Goal: Information Seeking & Learning: Understand process/instructions

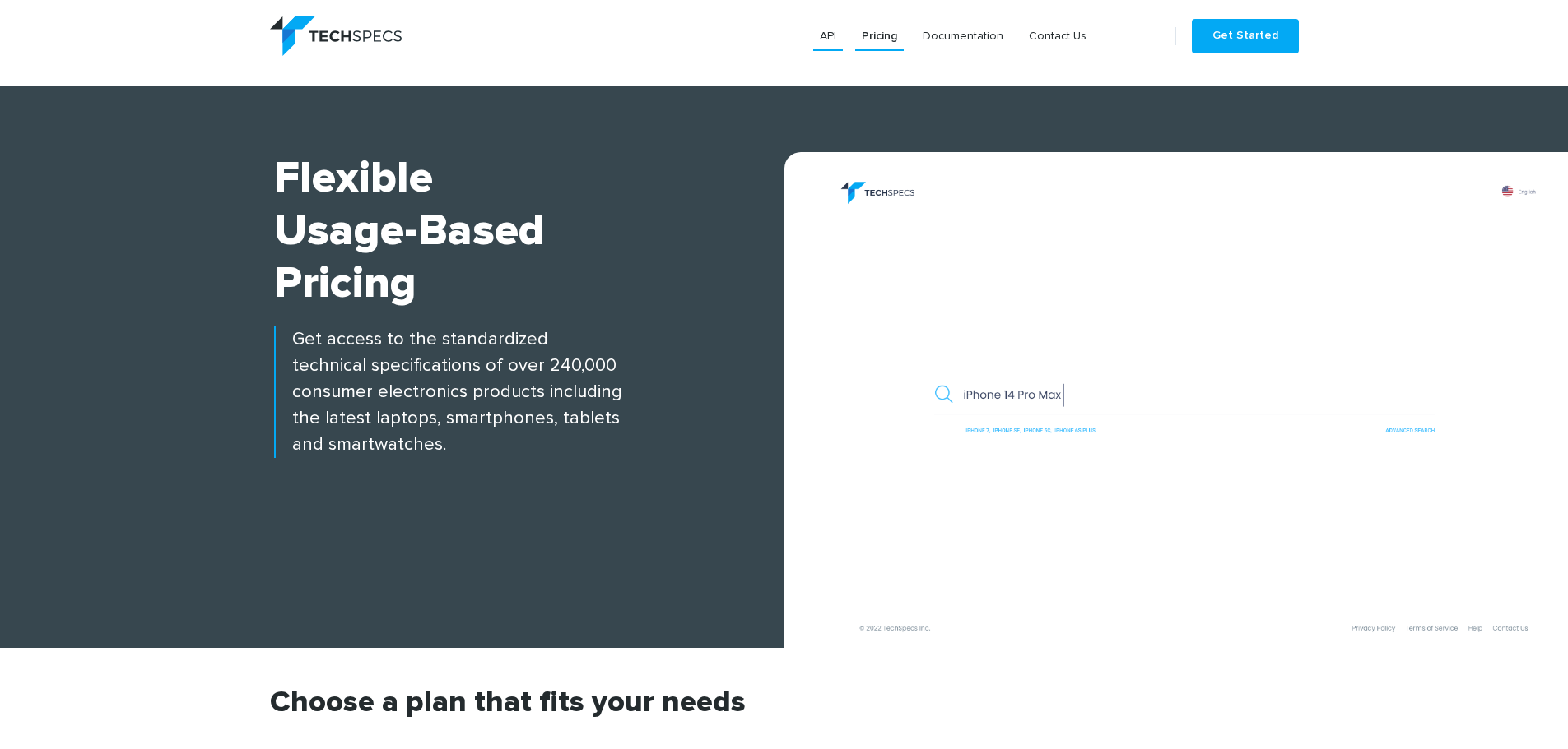
click at [837, 37] on link "API" at bounding box center [828, 36] width 30 height 30
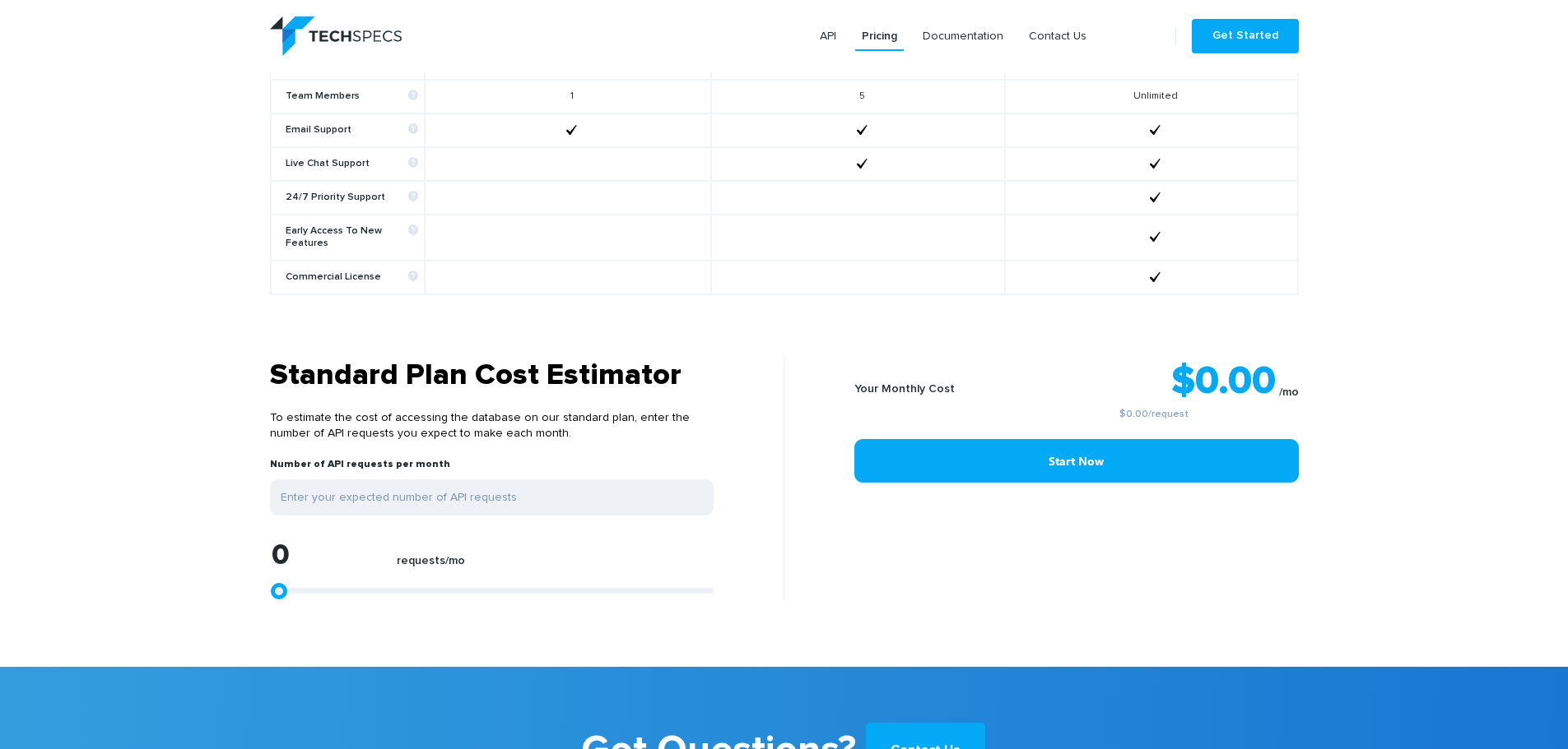
scroll to position [1233, 0]
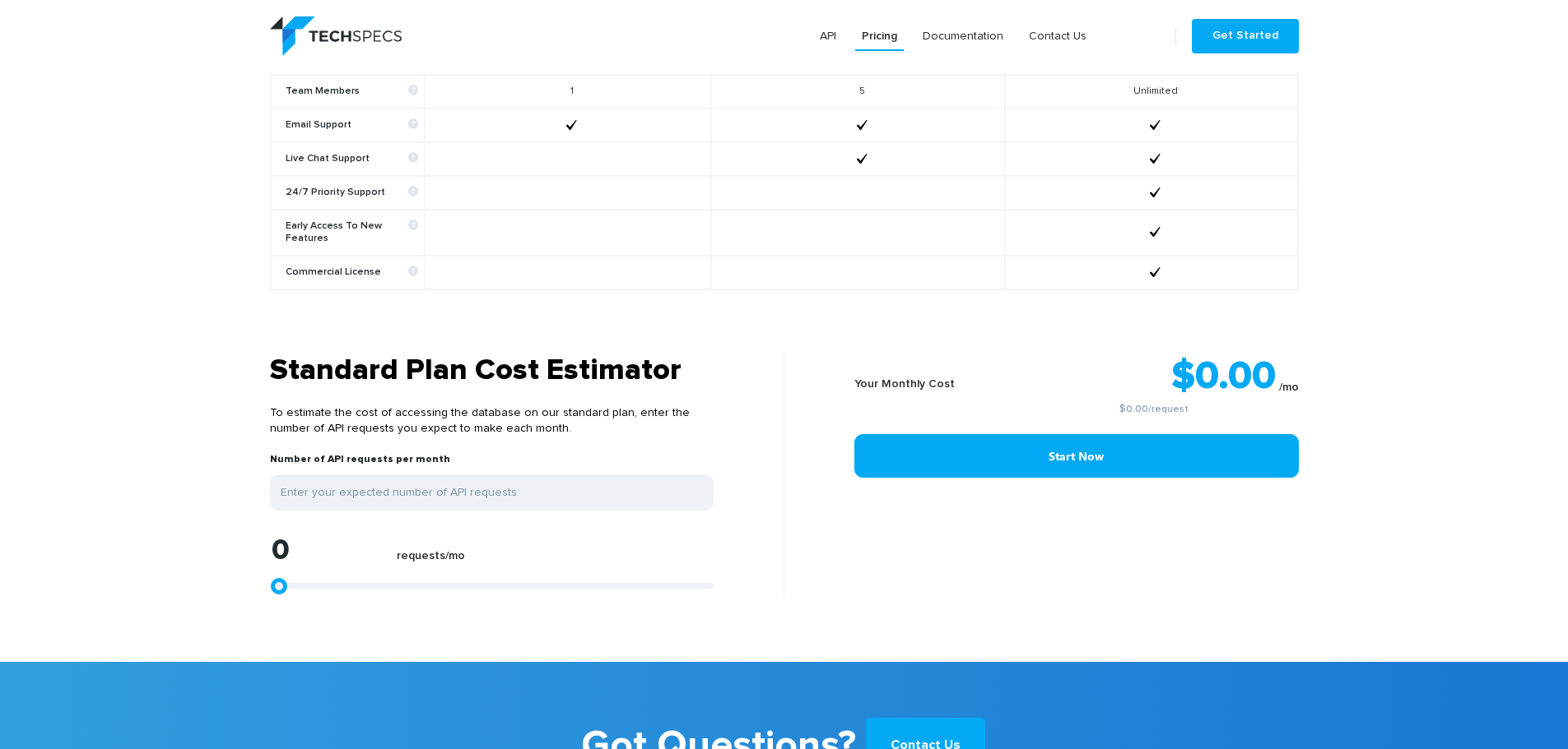
type input "4824"
type input "22820"
type input "23562"
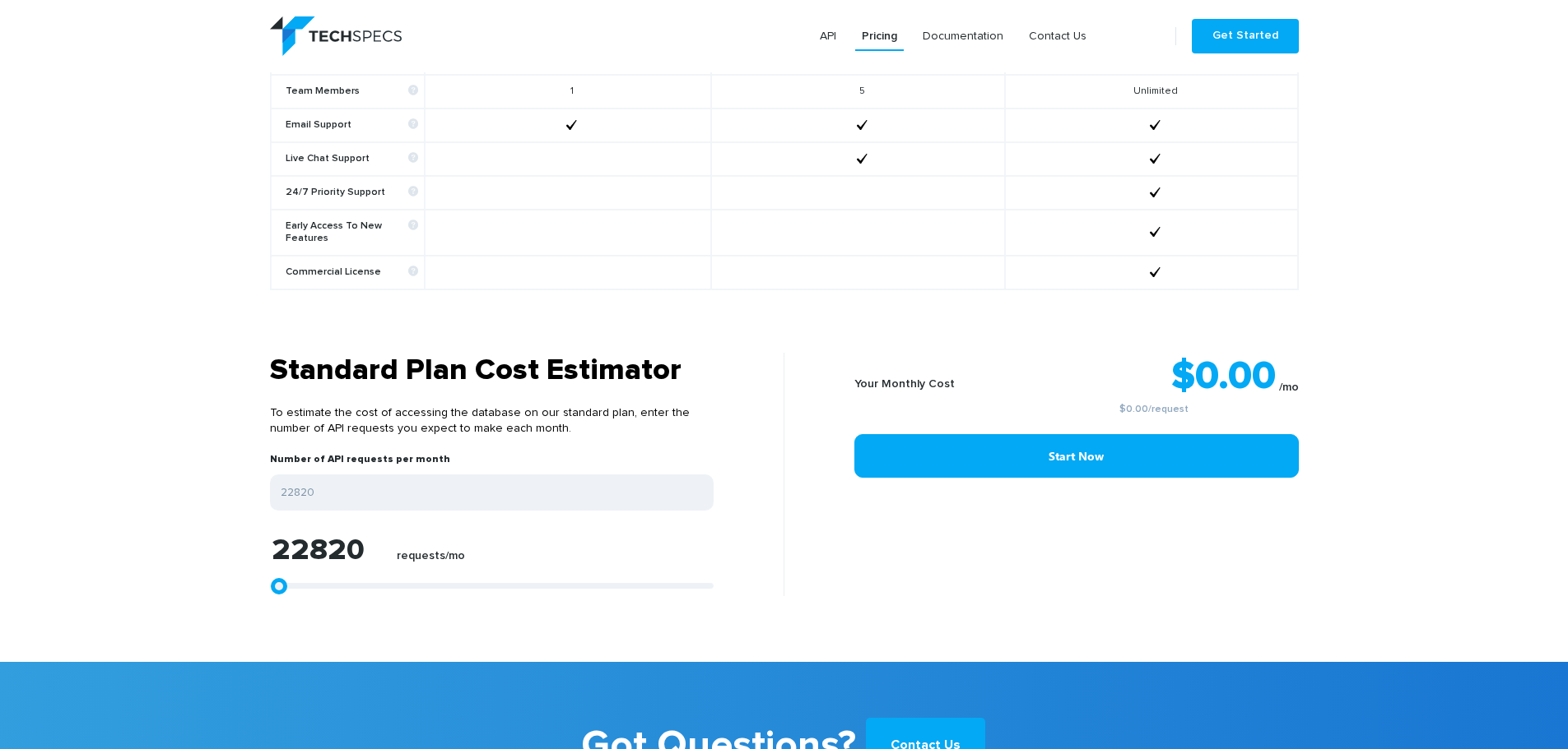
type input "23562"
type input "25232"
type input "27087"
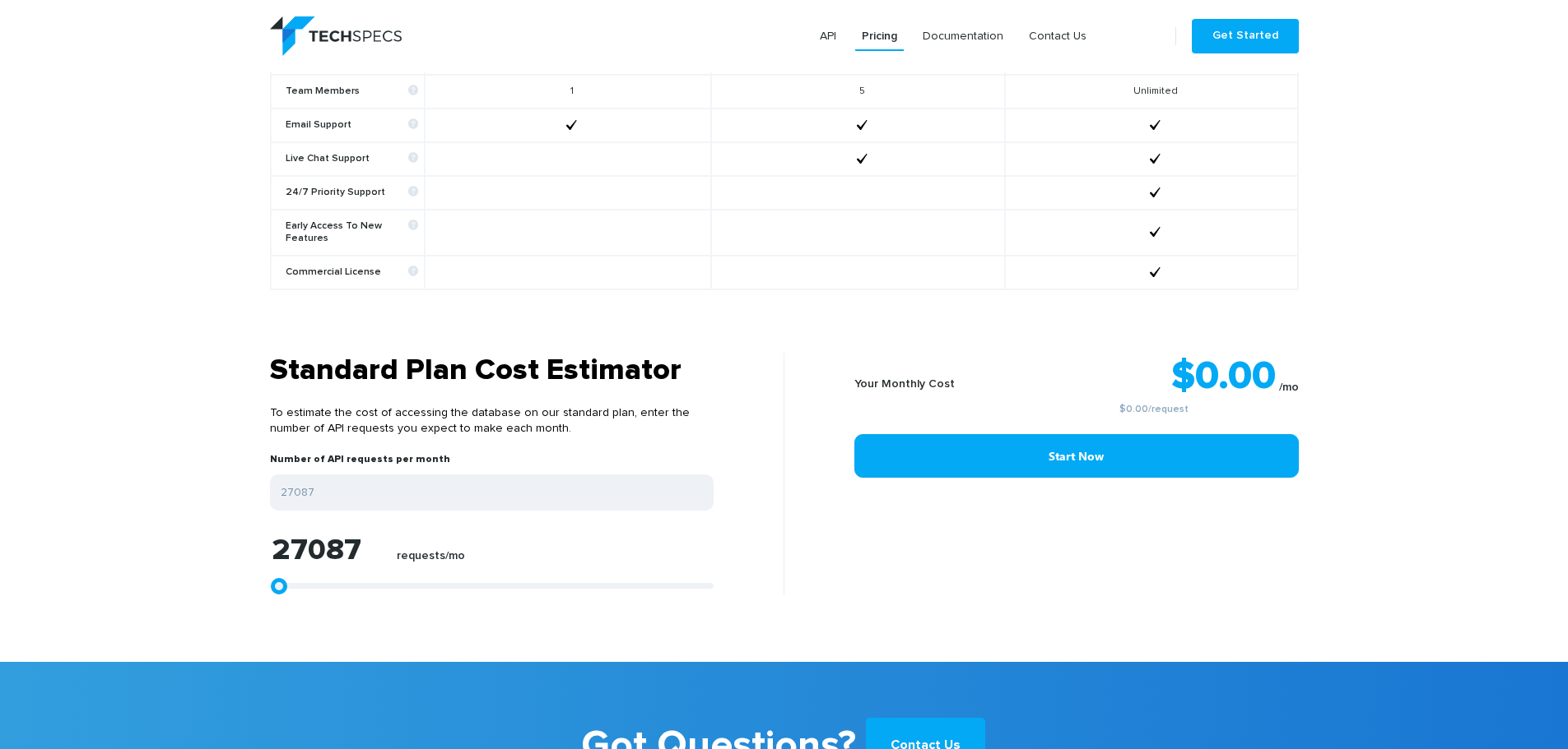
type input "29128"
type input "31354"
type input "32838"
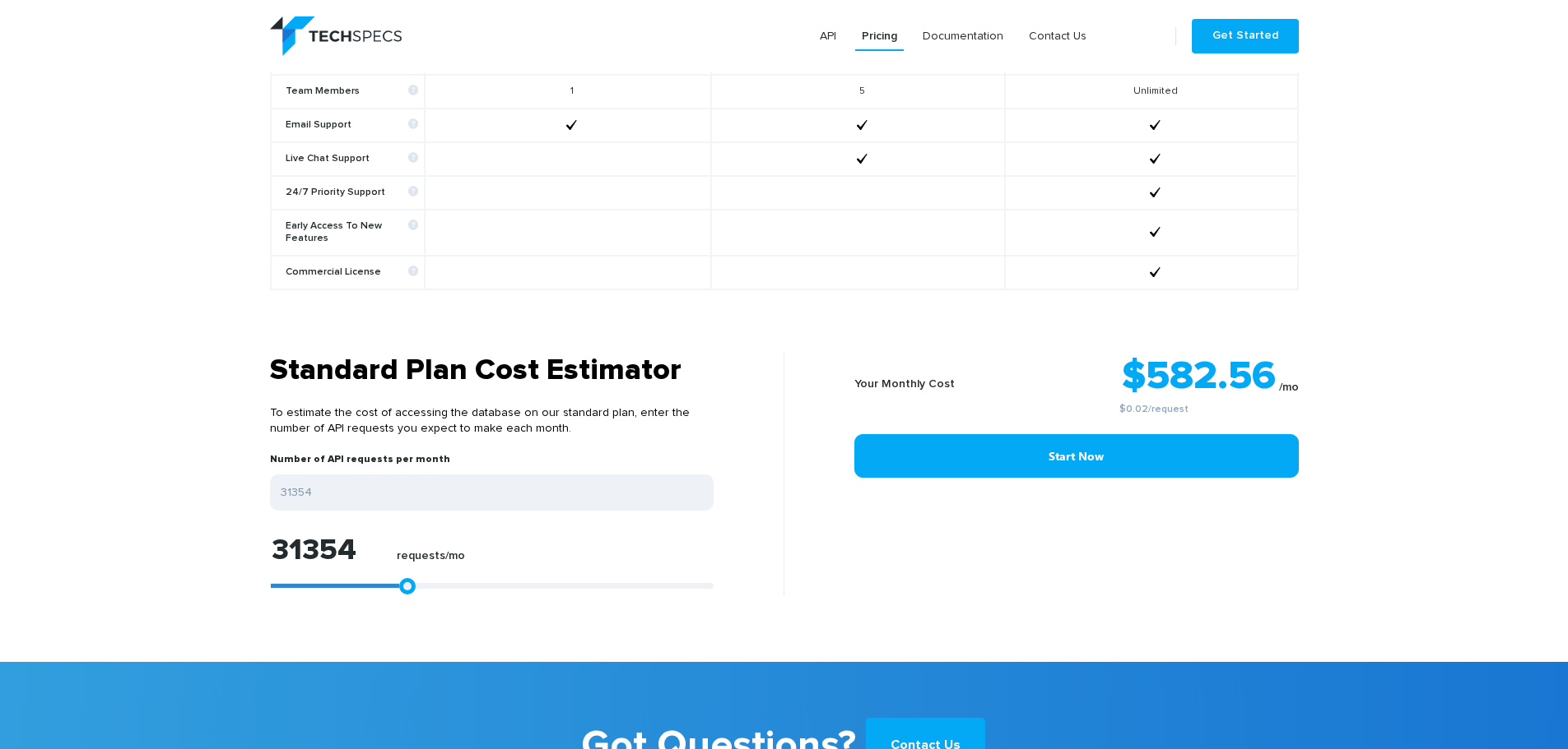
type input "32838"
type input "34137"
type input "35807"
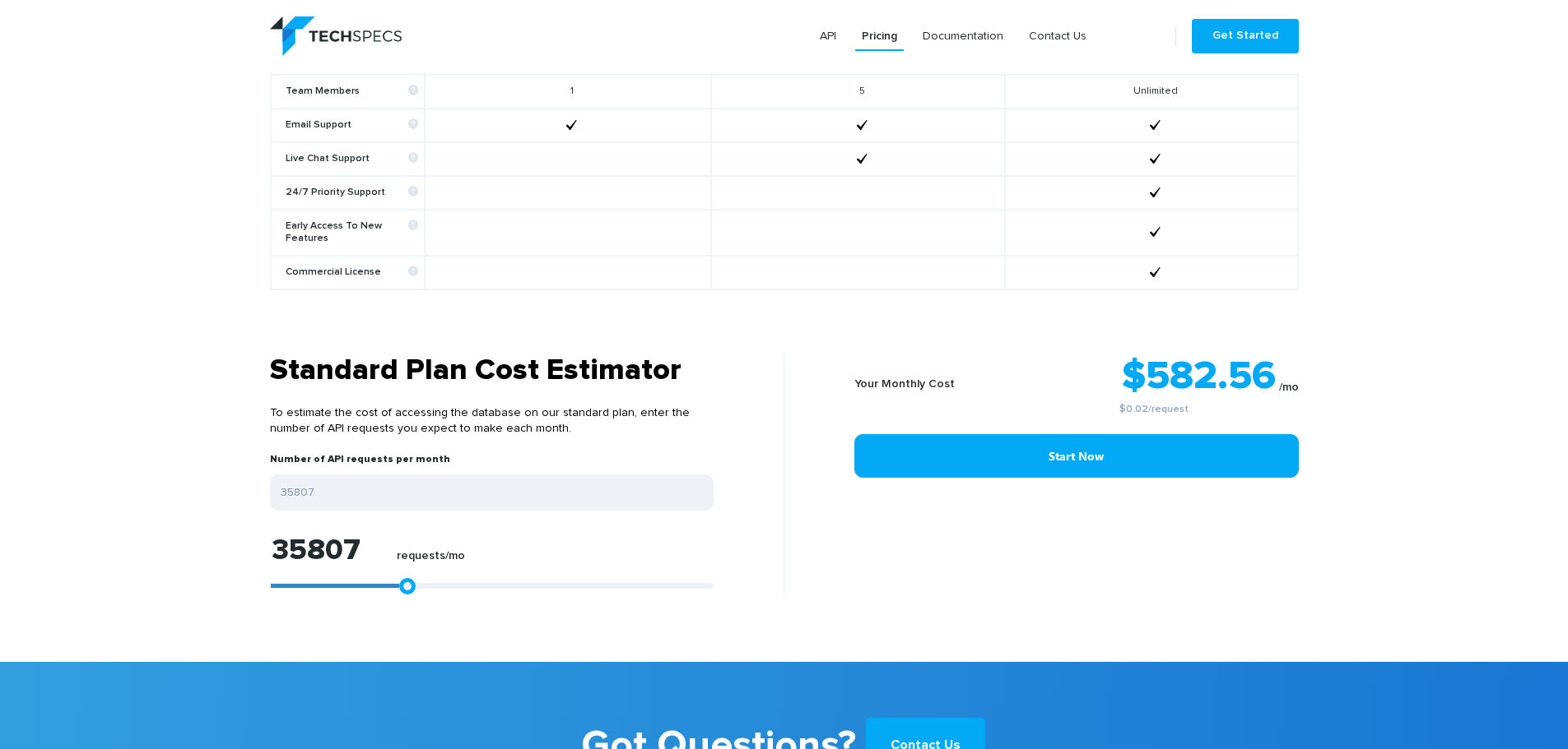
type input "38033"
type input "40259"
type input "42300"
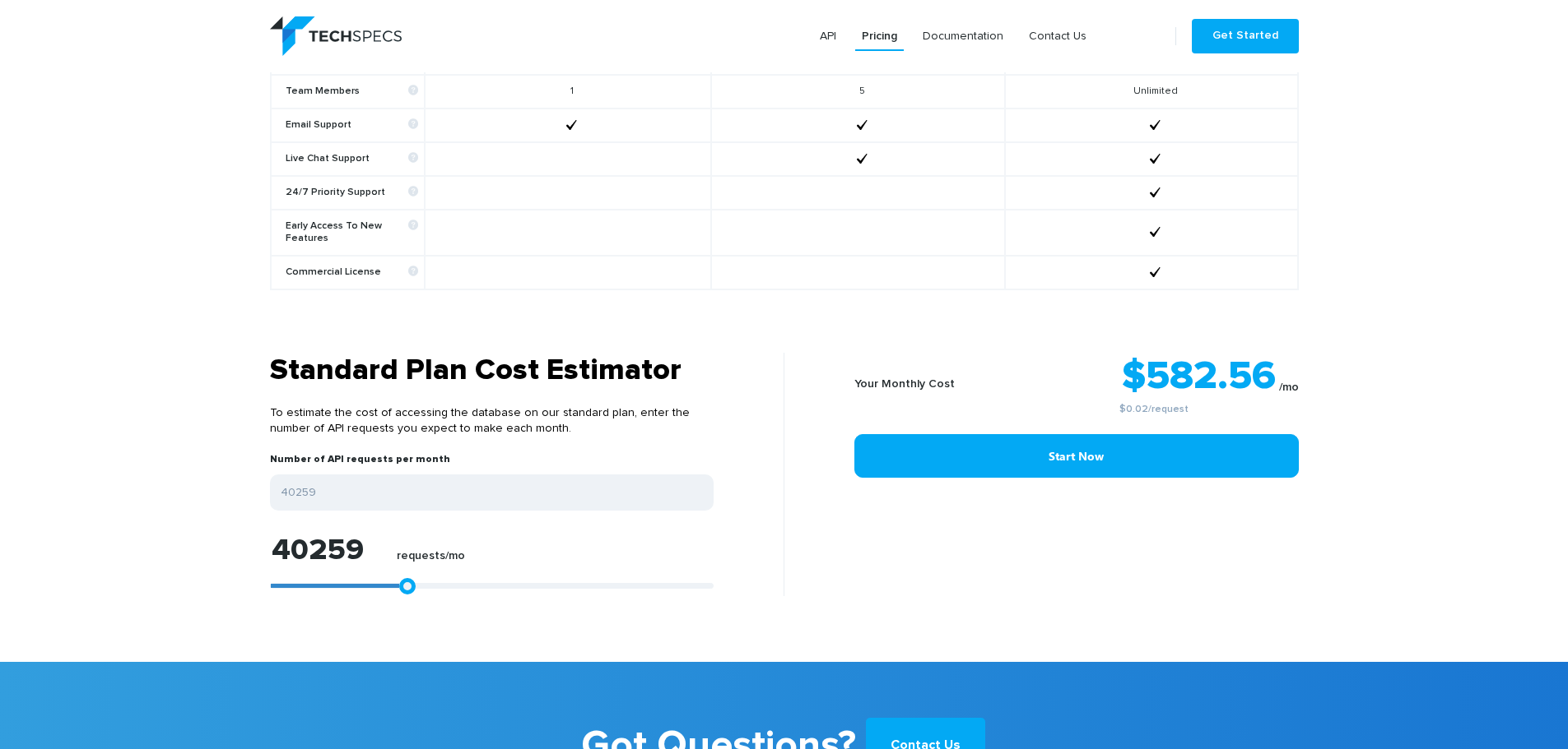
type input "42300"
type input "43970"
type input "45269"
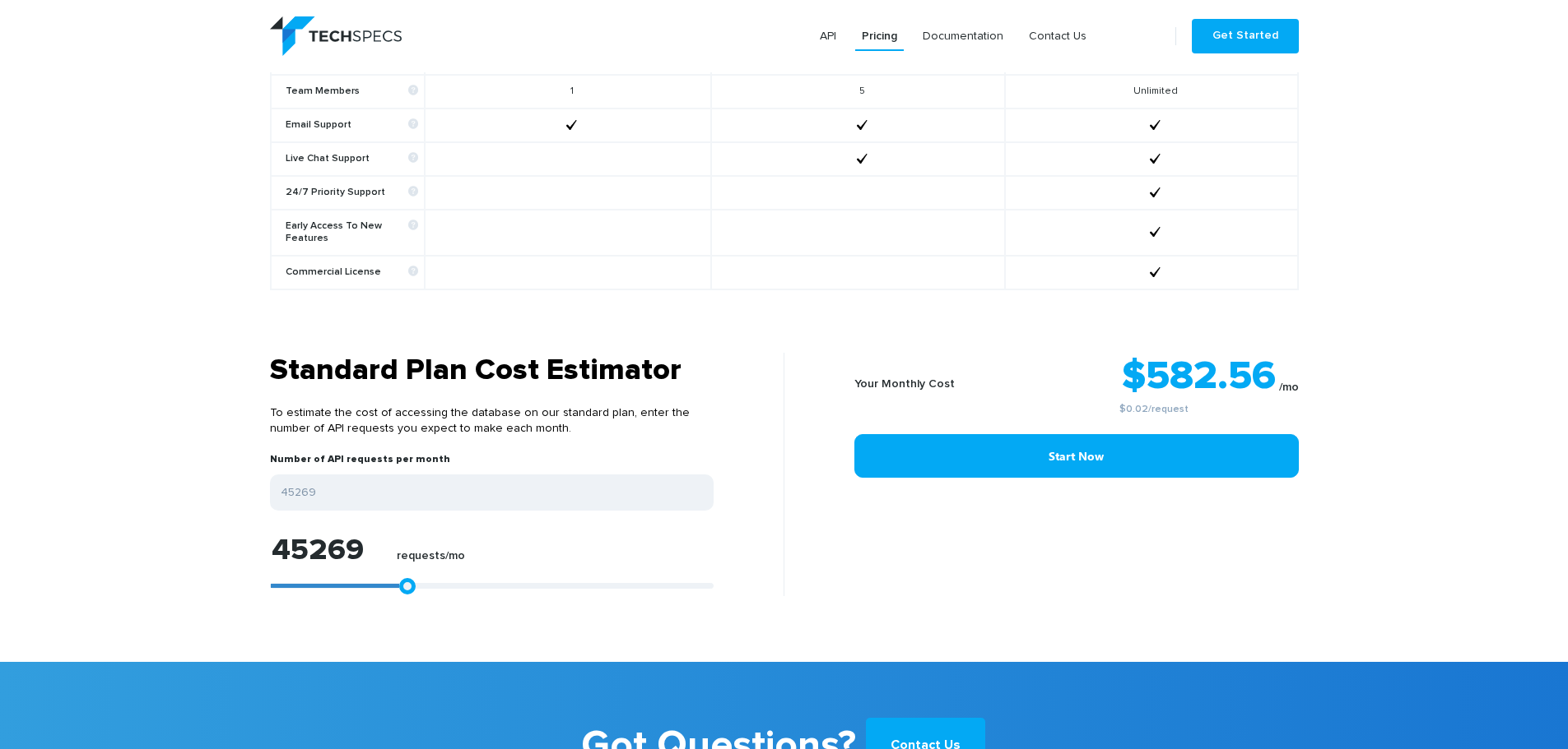
type input "46011"
type input "47309"
type input "48423"
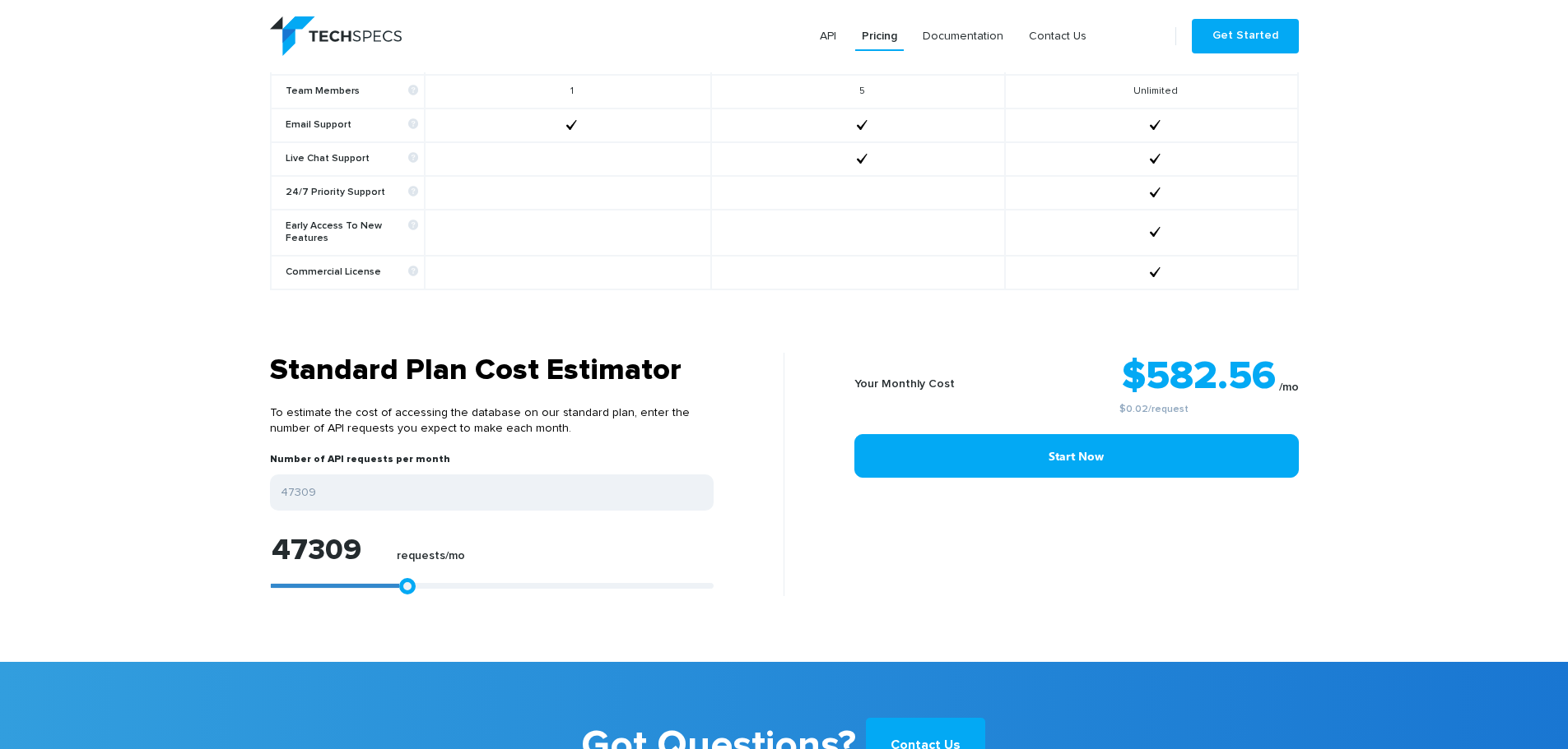
type input "48423"
type input "52133"
type input "54545"
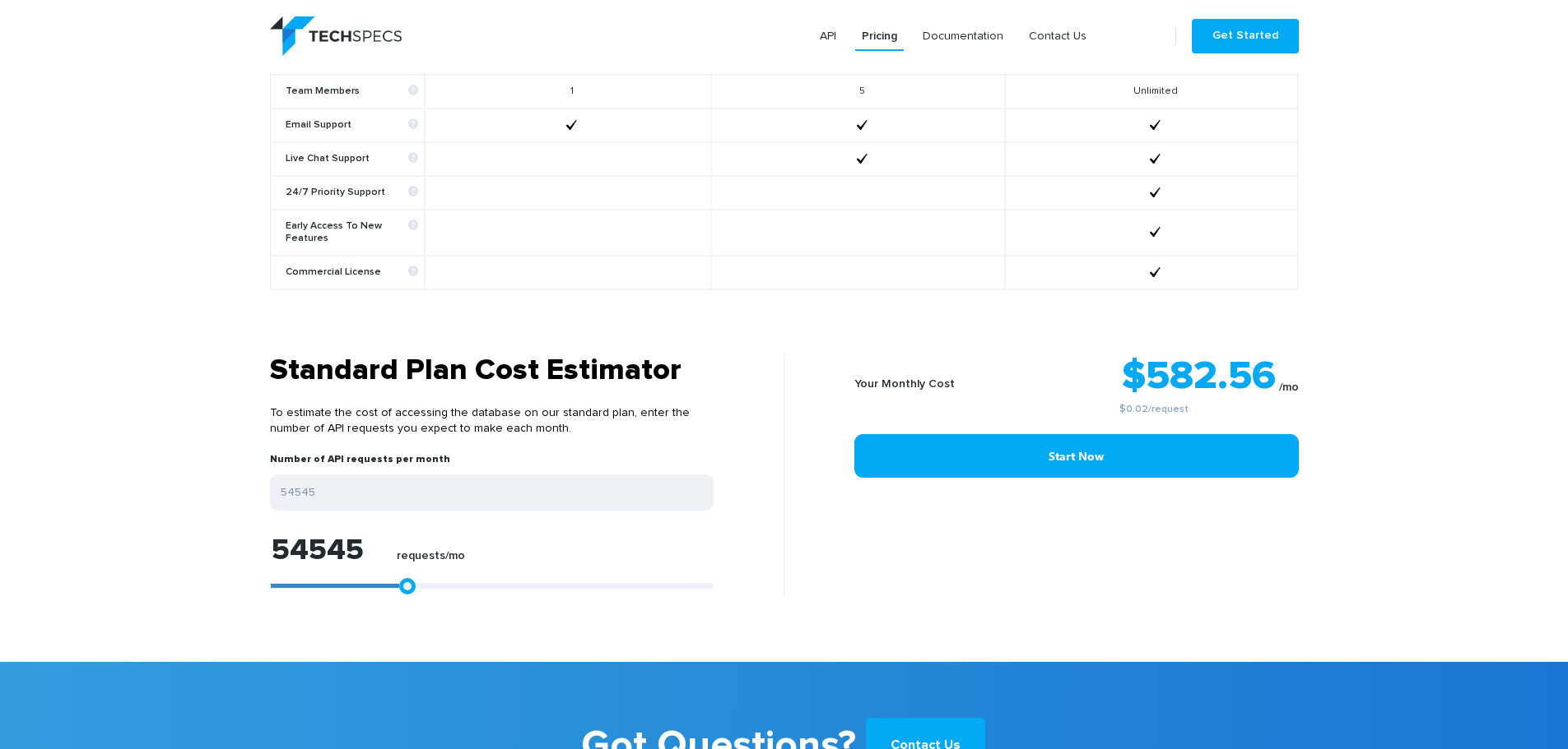
type input "57328"
type input "61780"
type input "67532"
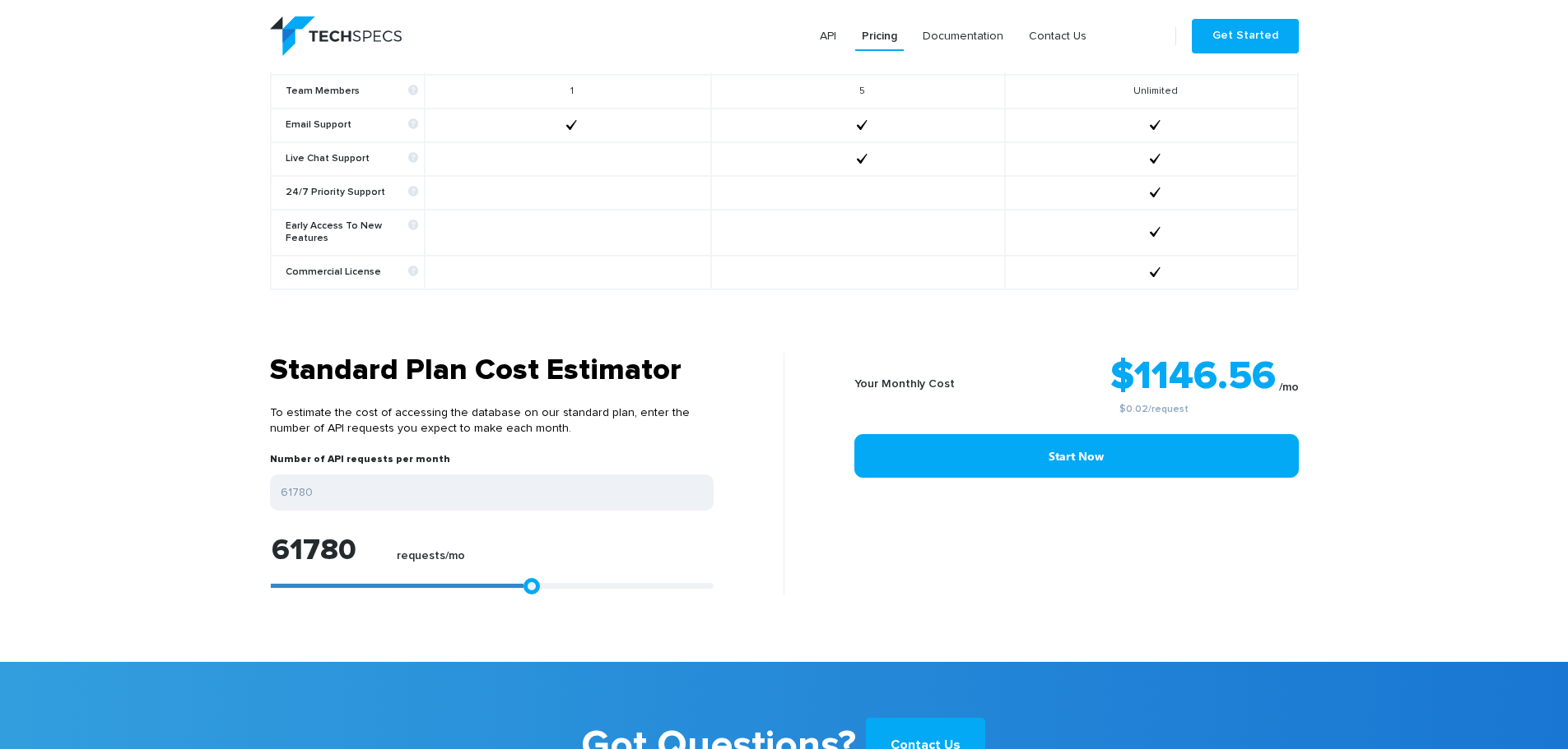
type input "67532"
type input "68645"
type input "69202"
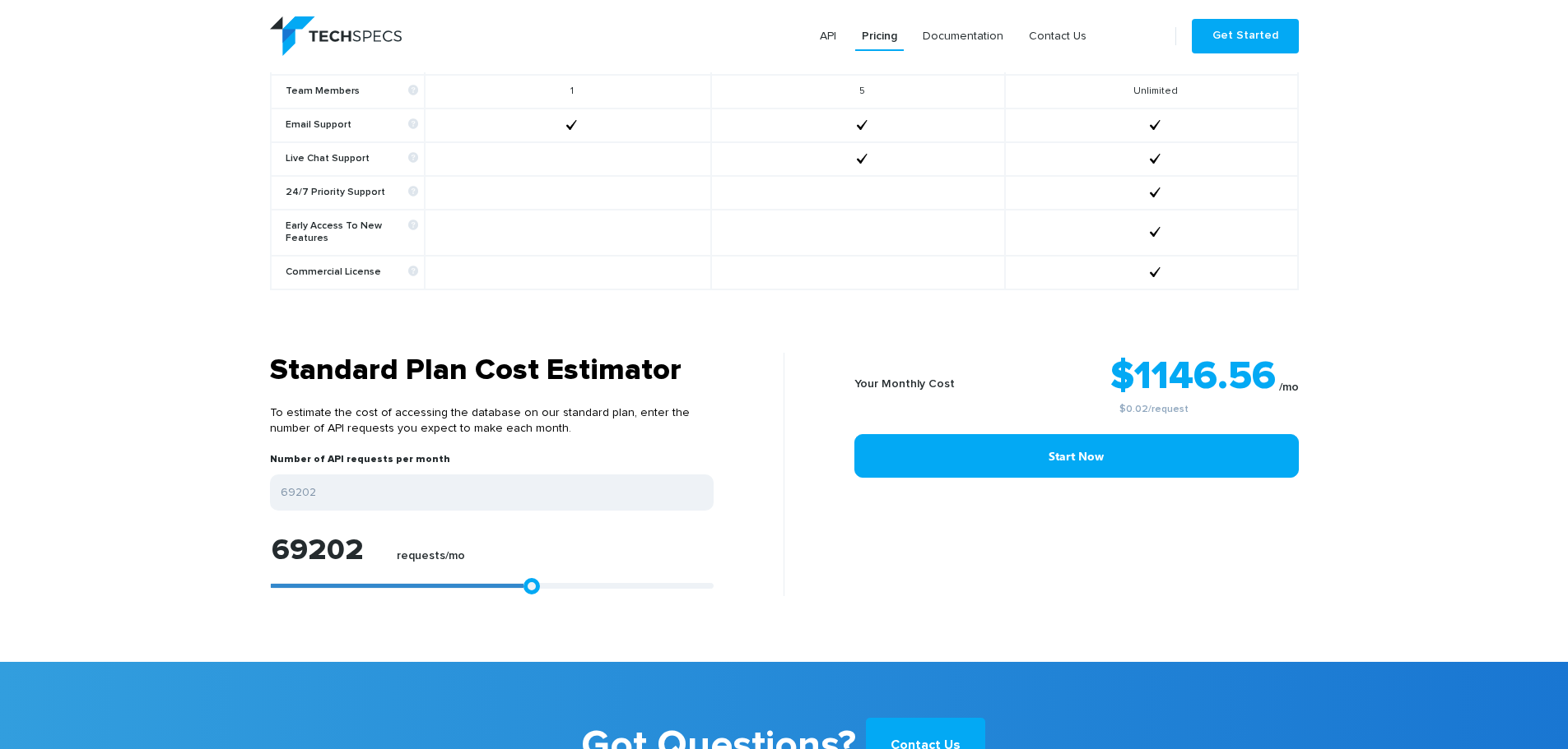
type input "69387"
type input "70500"
type input "72541"
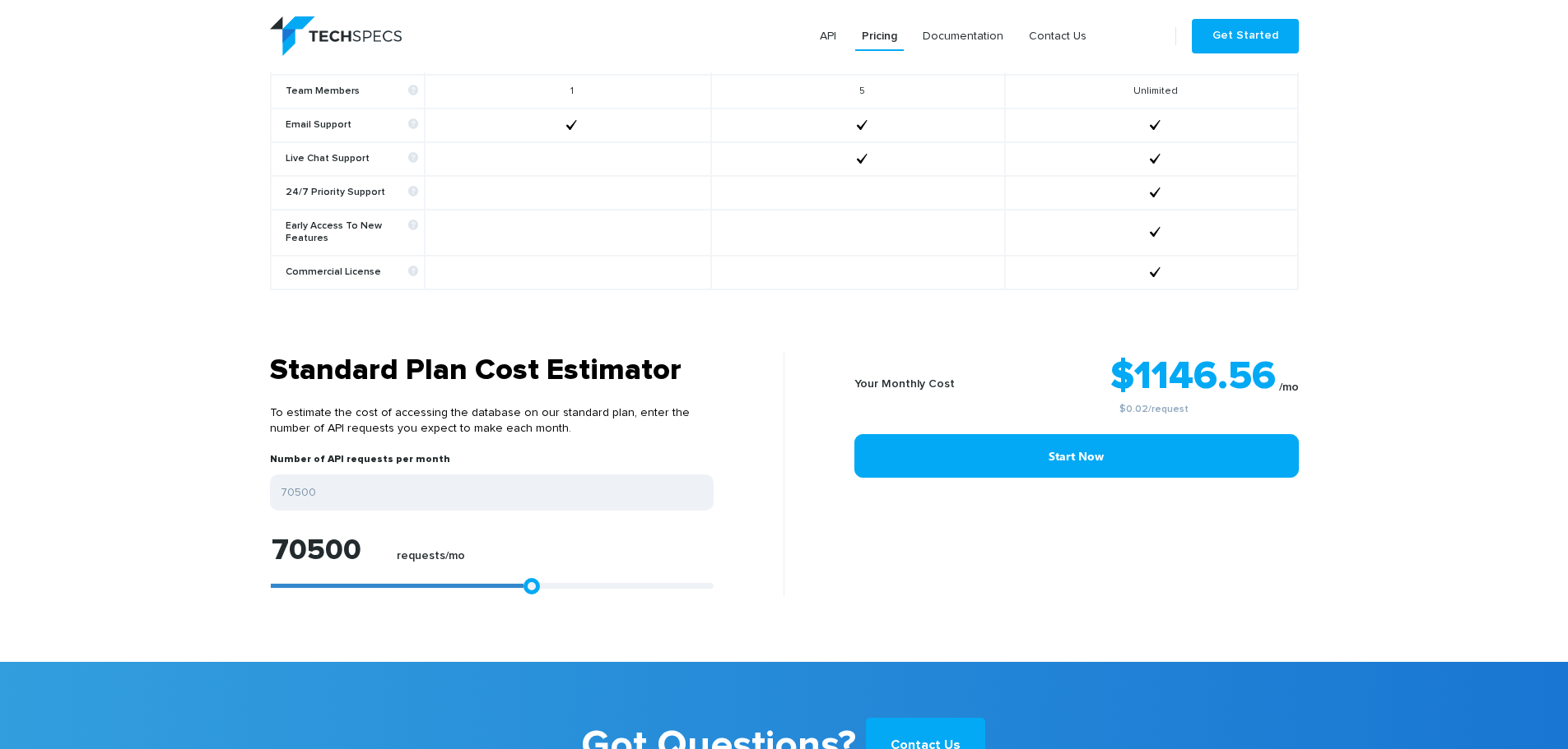
type input "72541"
type input "76437"
type input "79406"
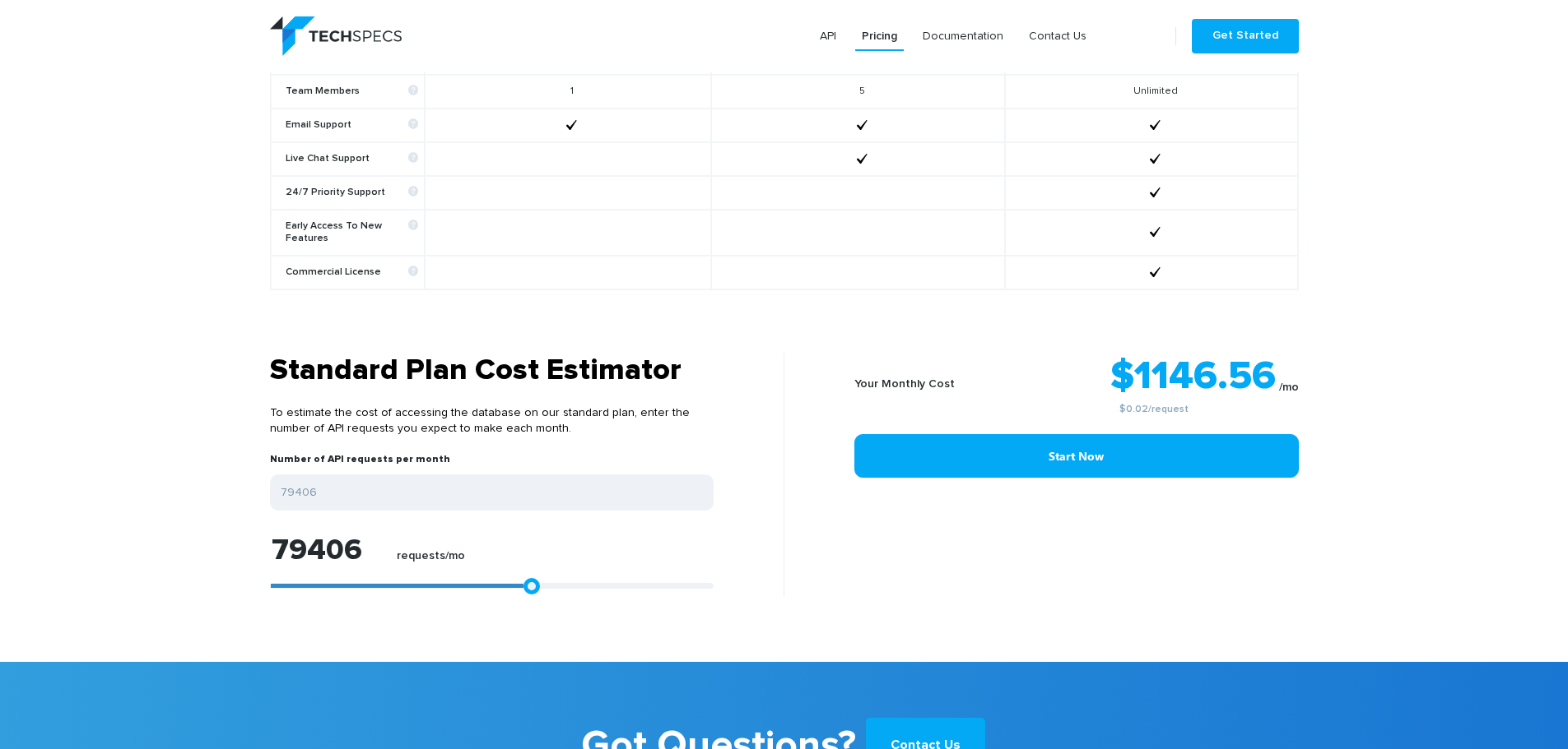
type input "81446"
type input "83116"
type input "85713"
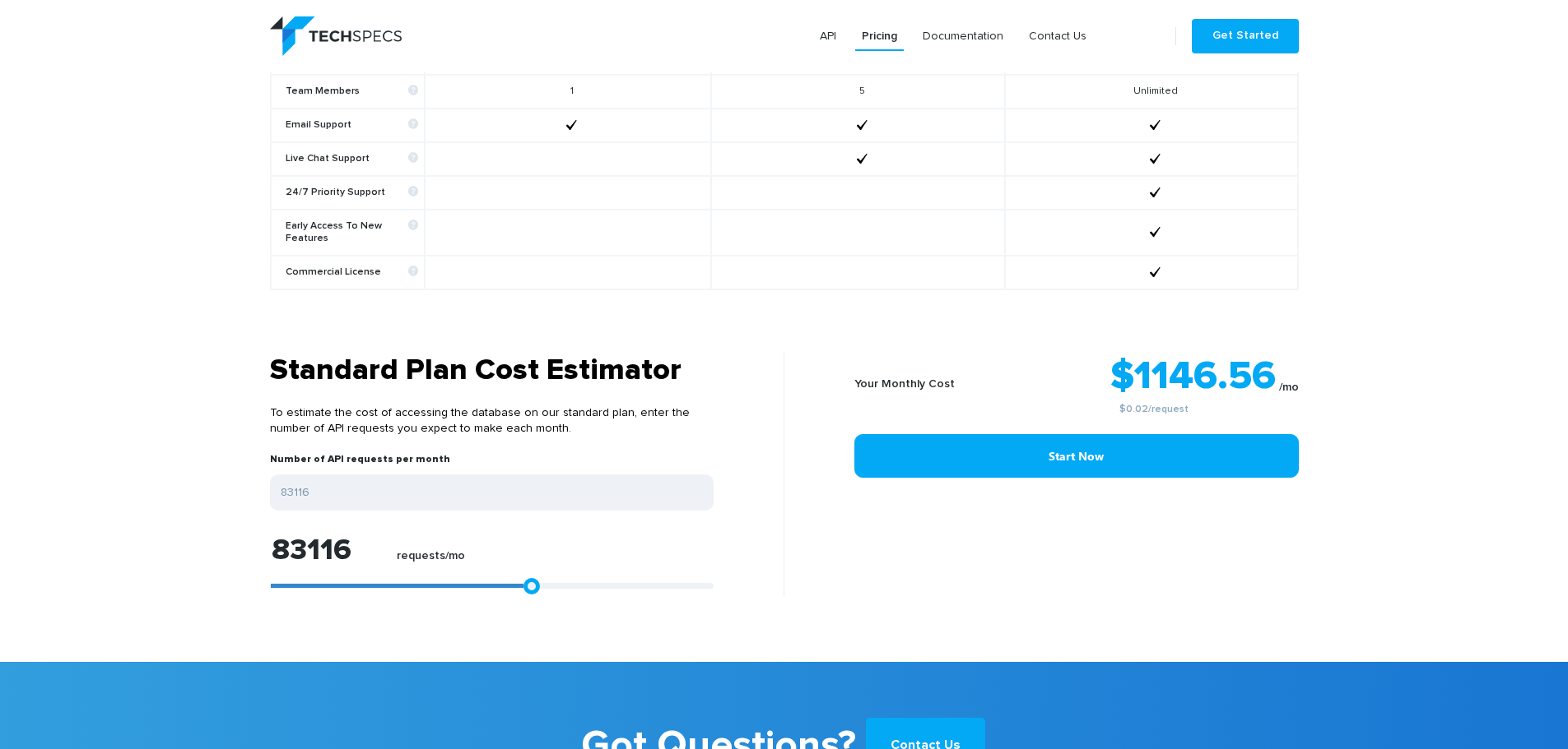
type input "85713"
type input "88125"
type input "90166"
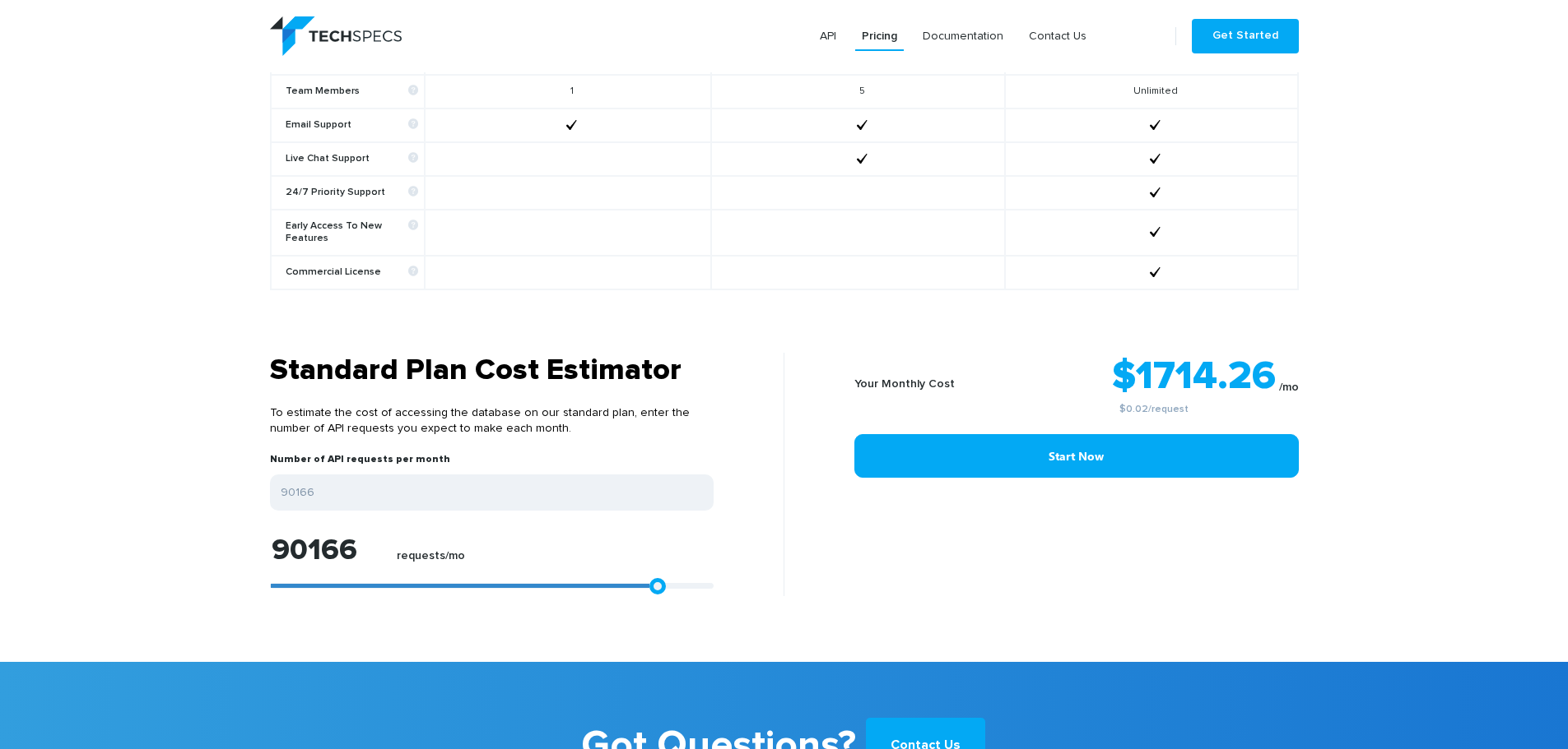
type input "92207"
type input "94062"
type input "96103"
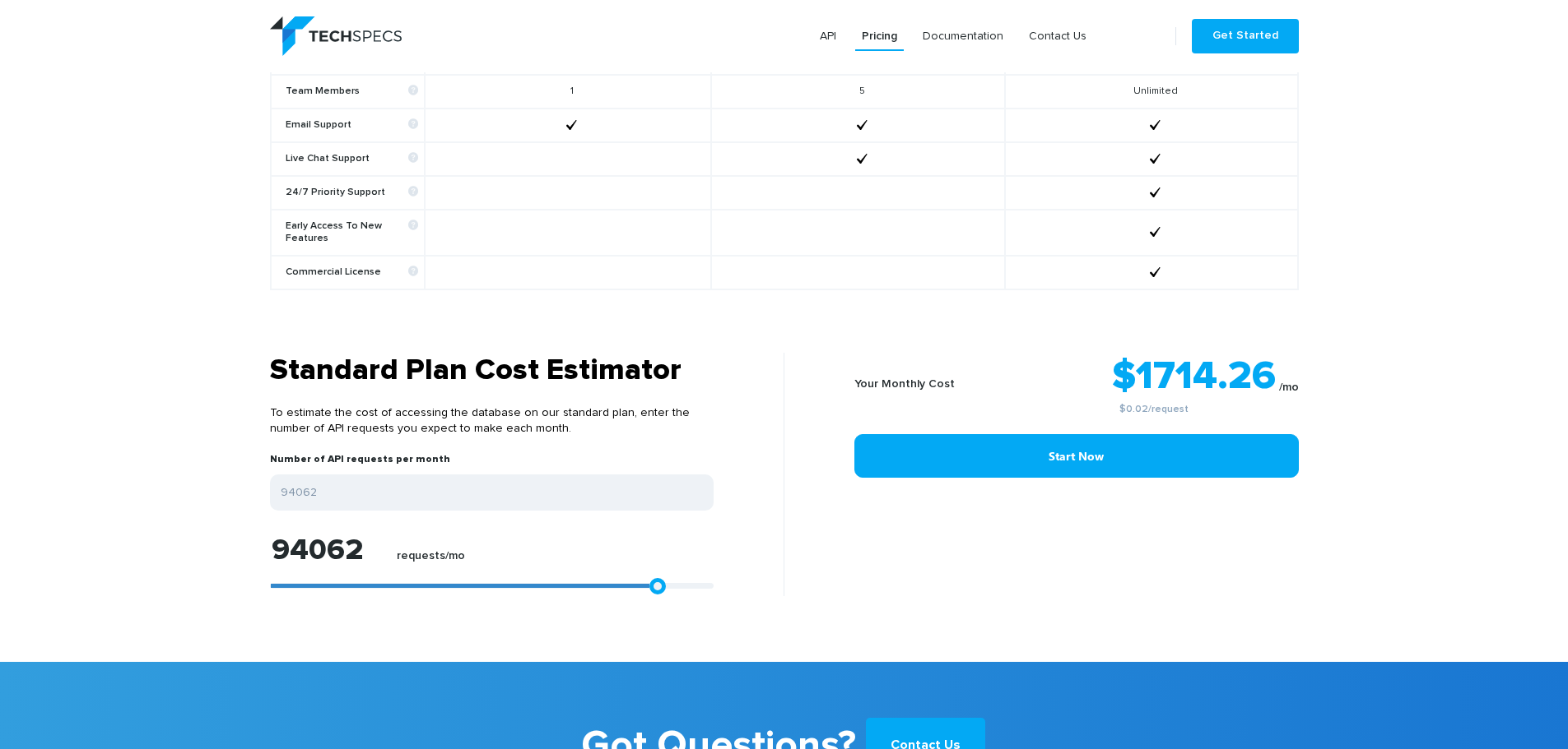
type input "96103"
type input "99071"
type input "99999"
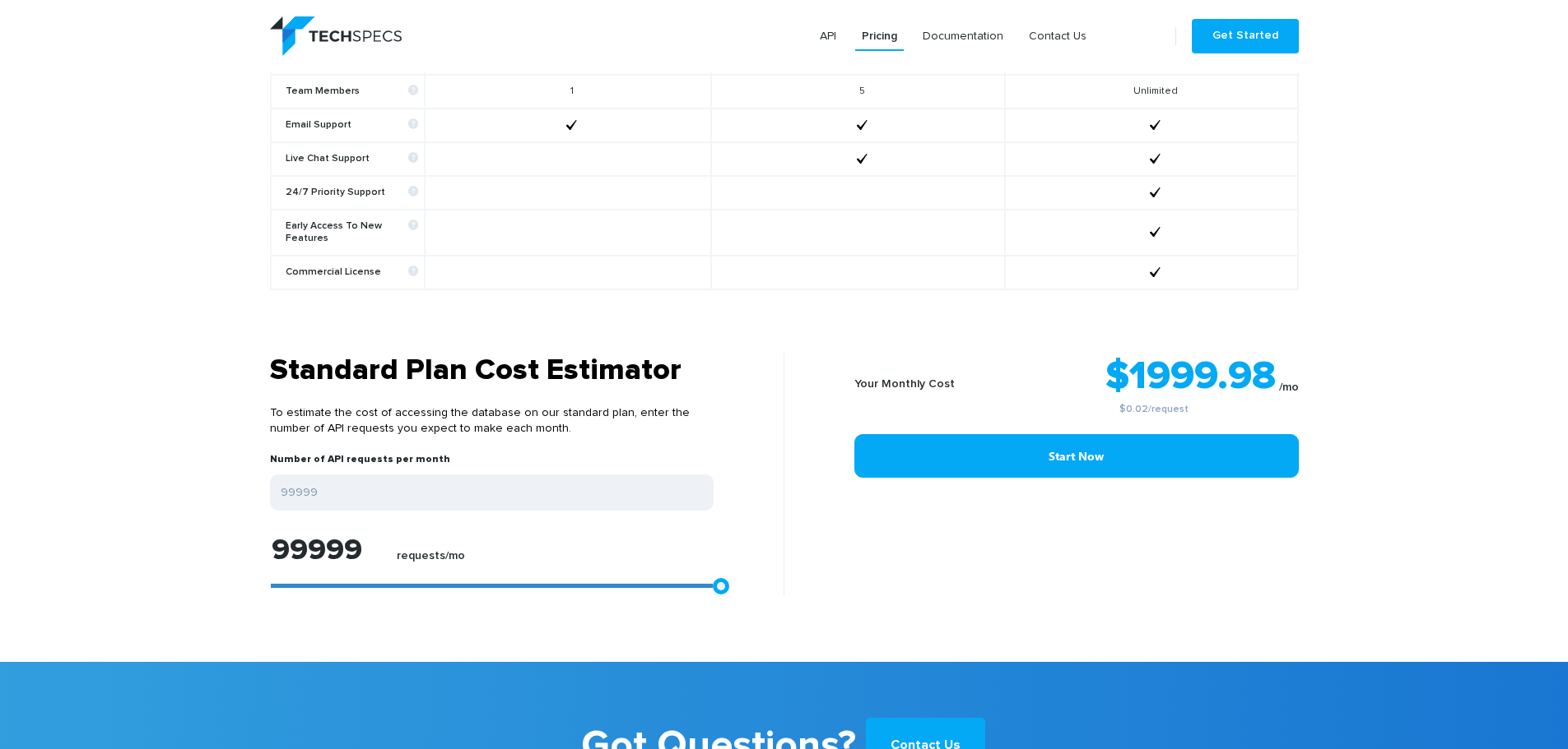
drag, startPoint x: 280, startPoint y: 575, endPoint x: 793, endPoint y: 574, distance: 513.0
click at [793, 574] on div "Standard Plan Cost Estimator To estimate the cost of accessing the database on …" at bounding box center [784, 474] width 1053 height 244
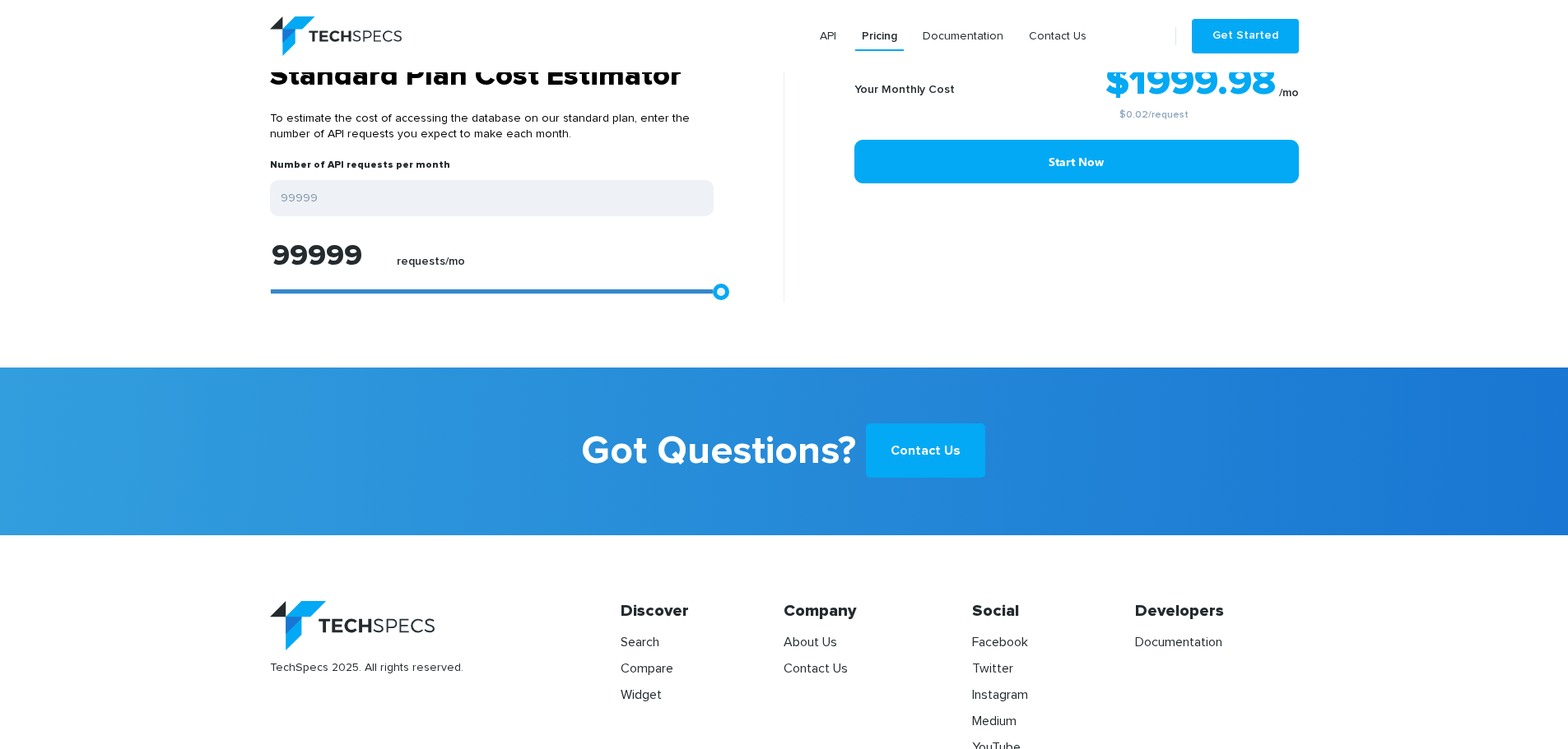
scroll to position [1569, 0]
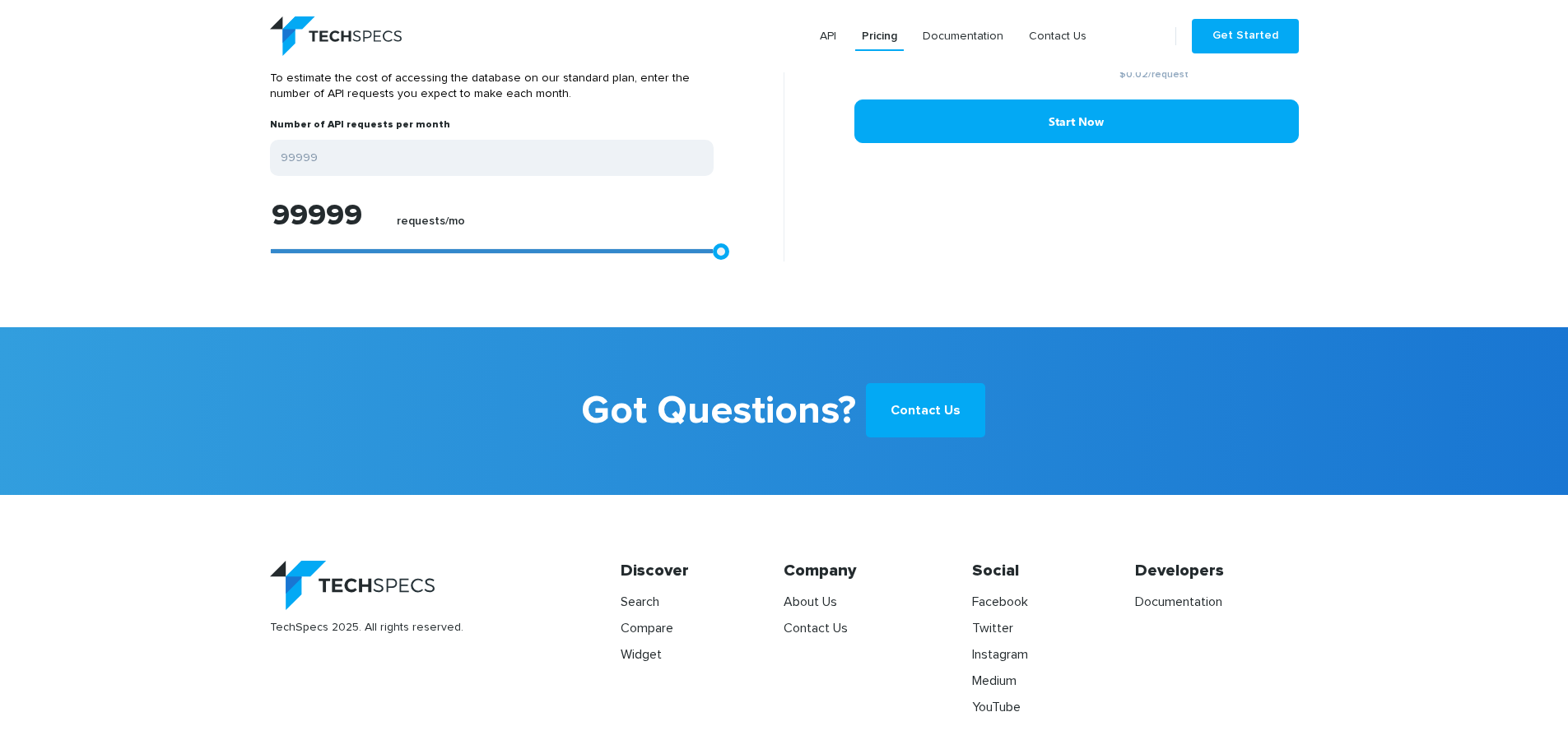
type input "99071"
type input "96288"
type input "91836"
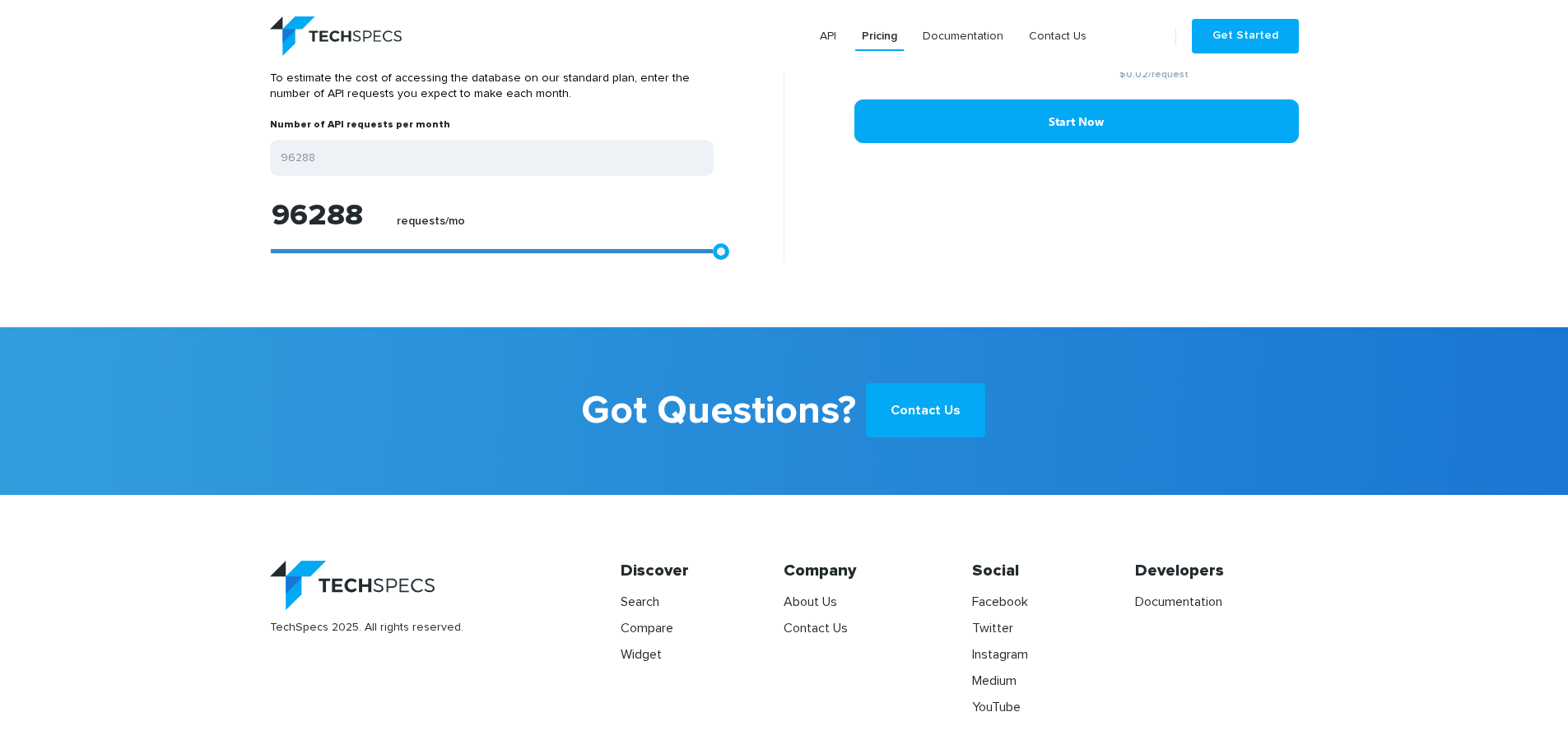
type input "91836"
type input "86270"
type input "76066"
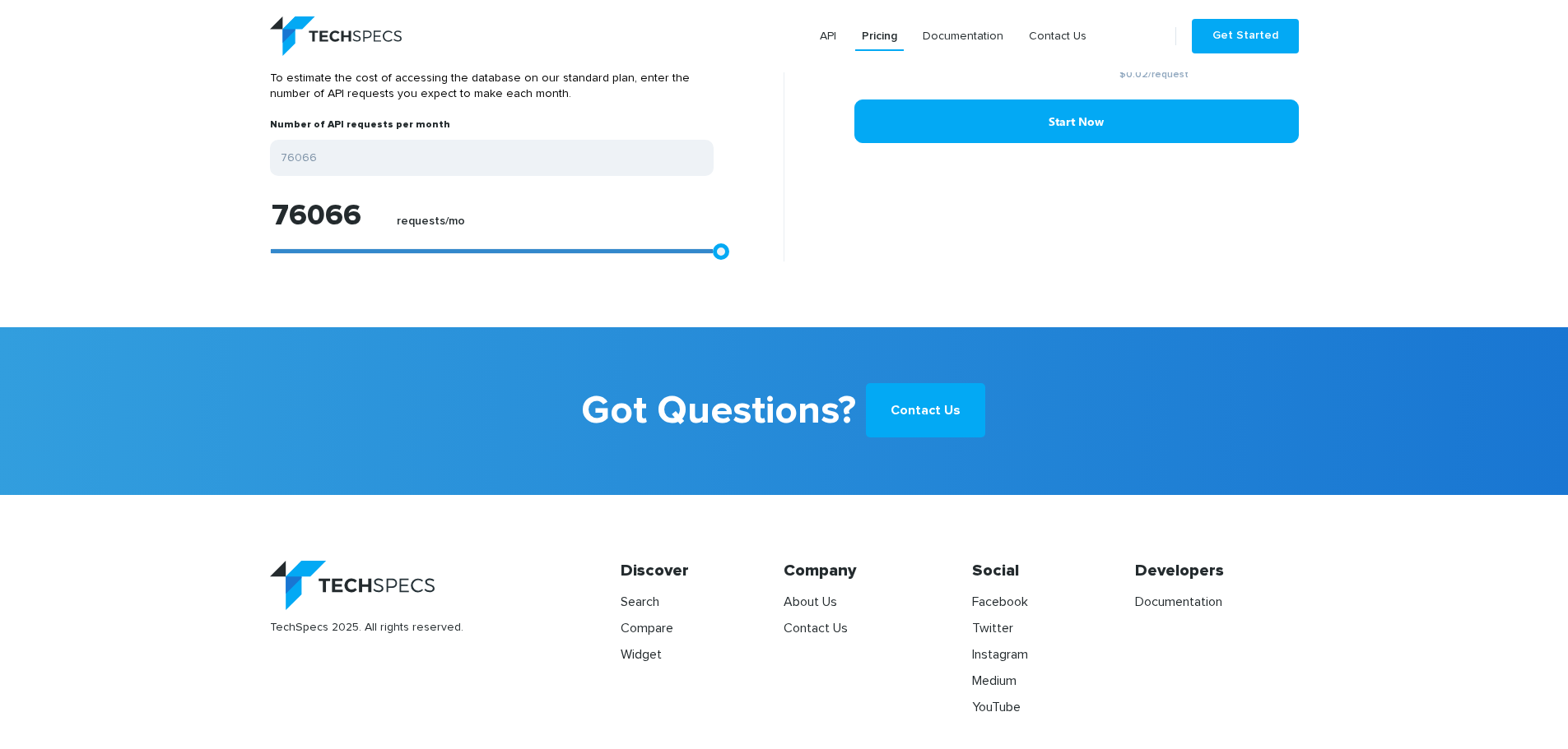
type input "64378"
type input "53617"
type input "43970"
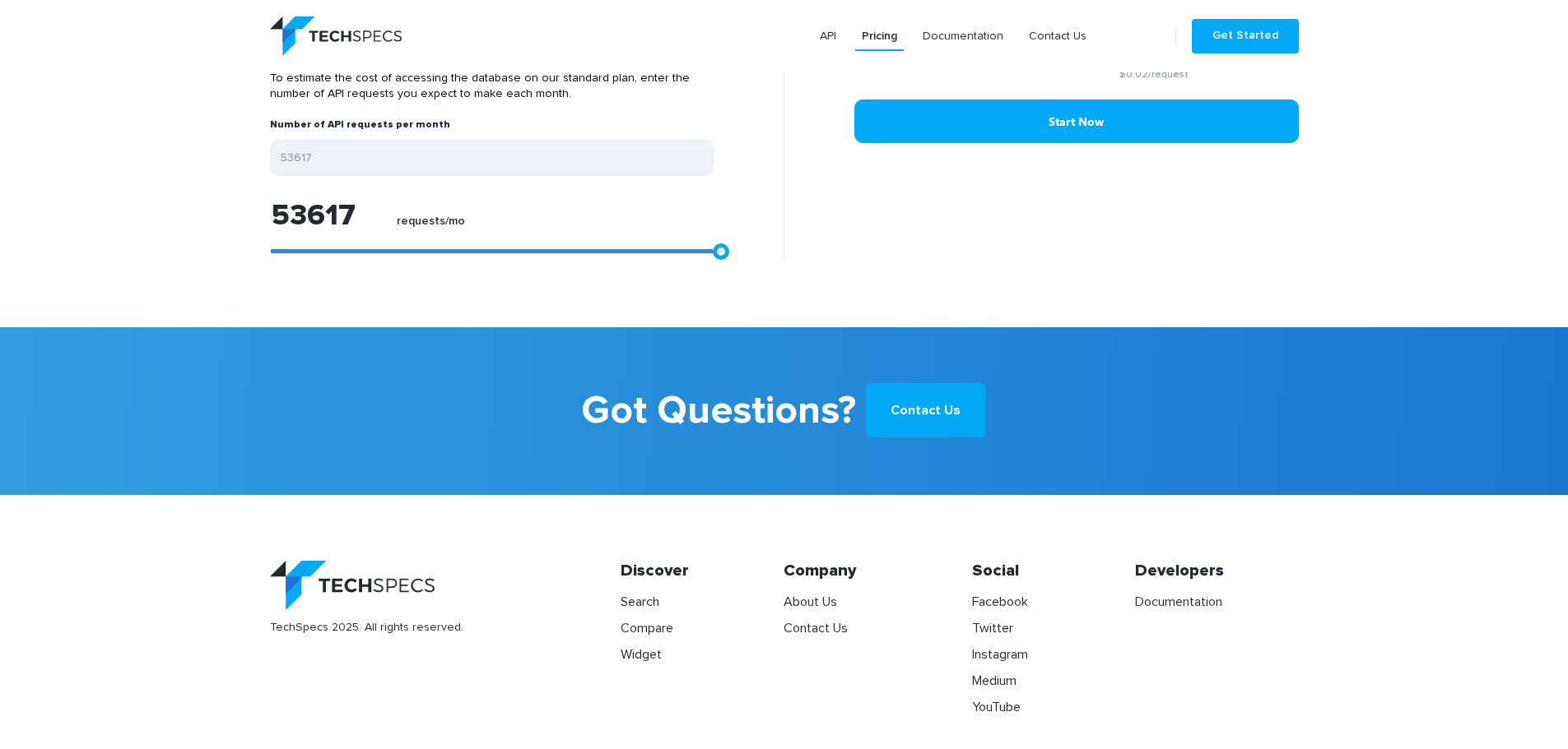
type input "43970"
type input "34879"
type input "23747"
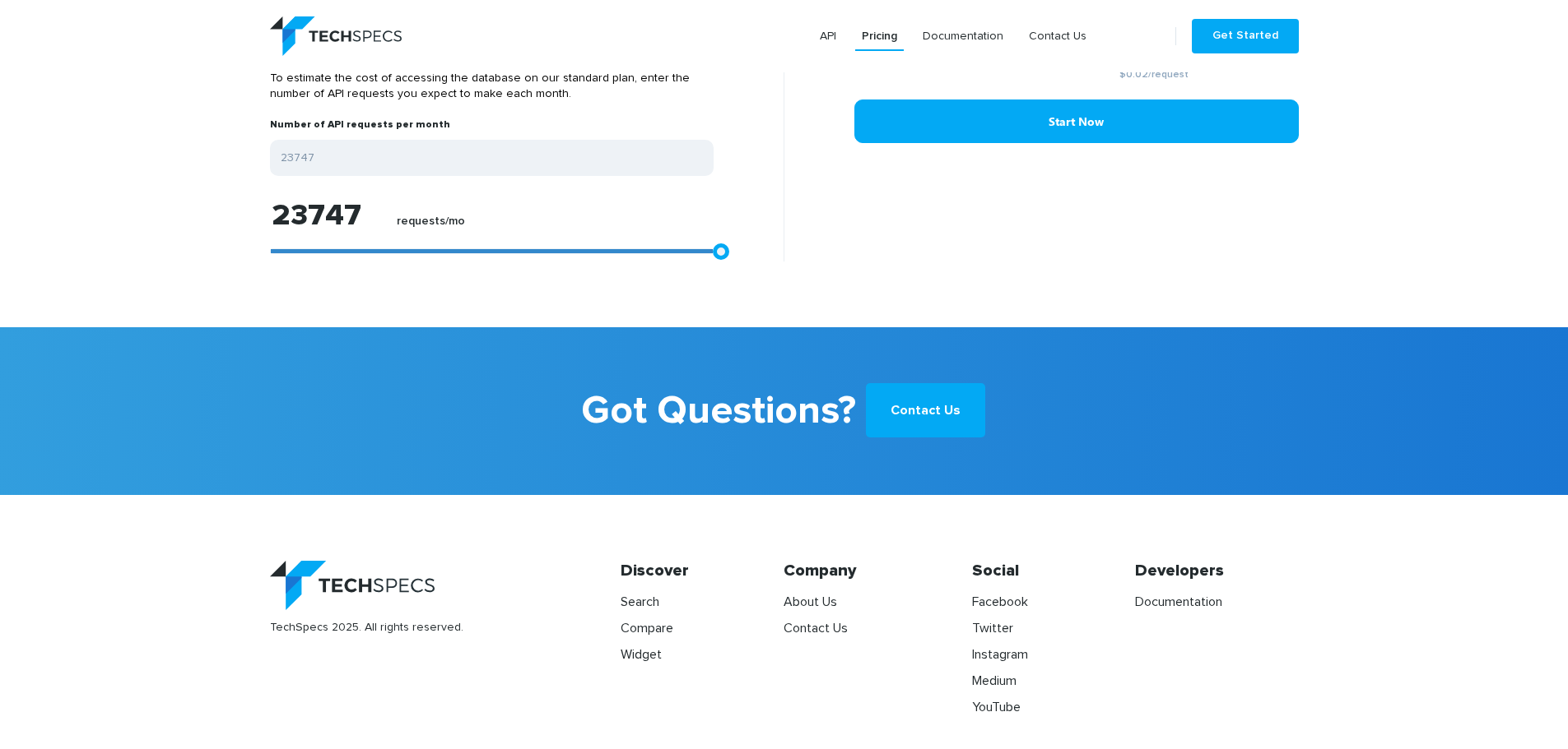
type input "21150"
type input "17811"
type input "17068"
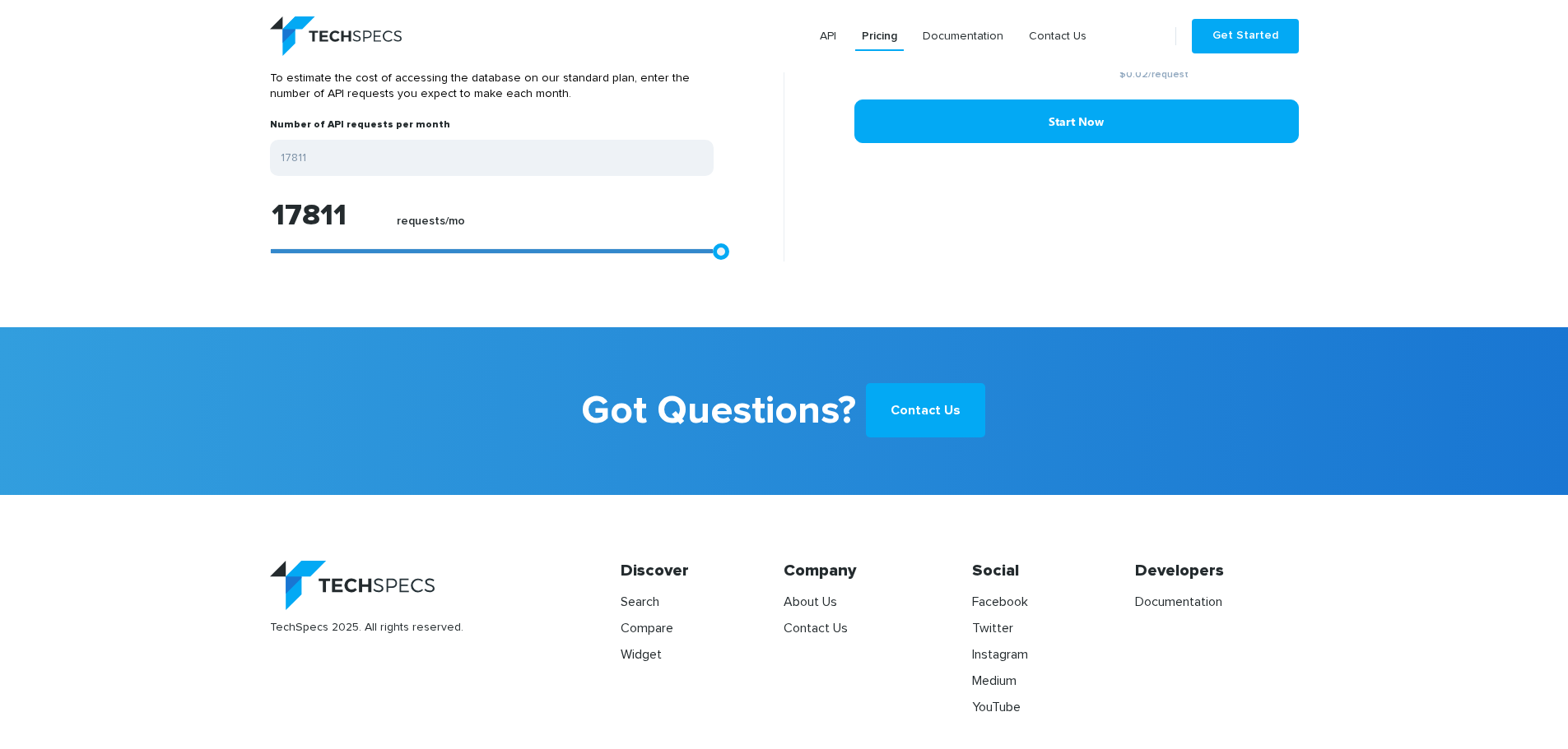
type input "17068"
type input "16141"
type input "14842"
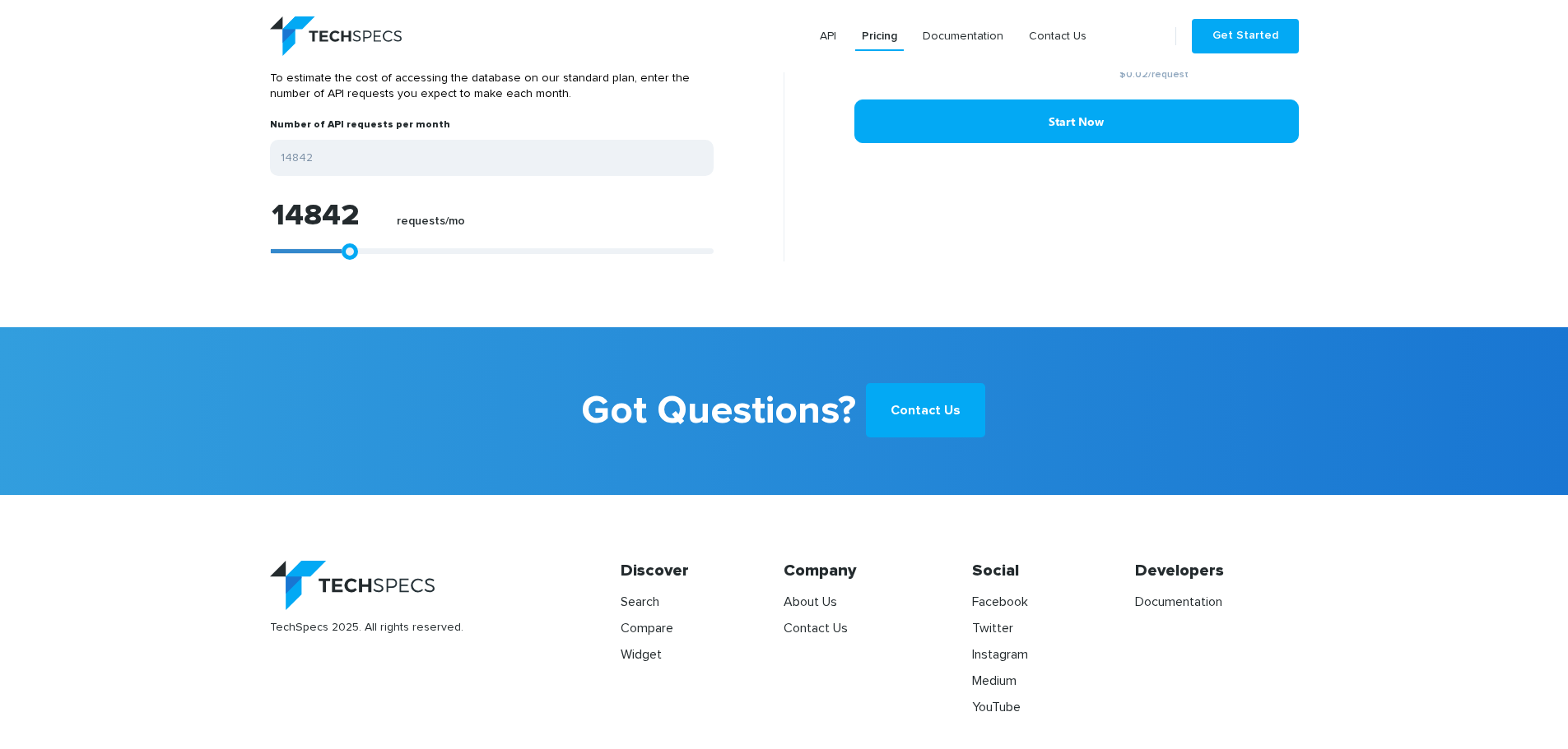
type input "11317"
type input "7421"
type input "3525"
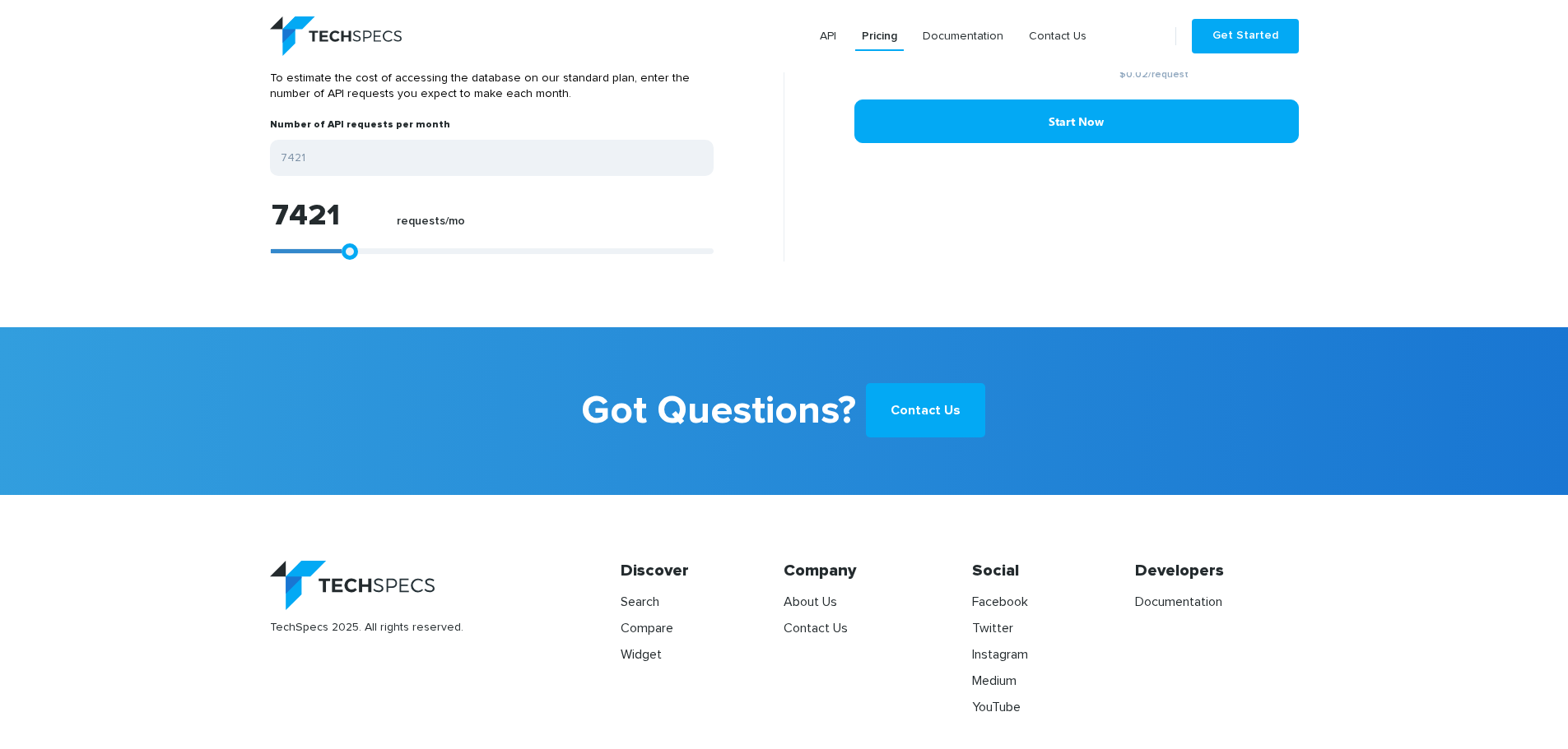
type input "3525"
type input "0"
drag, startPoint x: 717, startPoint y: 237, endPoint x: 121, endPoint y: 239, distance: 596.0
click at [121, 239] on section "Standard Plan Cost Estimator To estimate the cost of accessing the database on …" at bounding box center [784, 173] width 1568 height 309
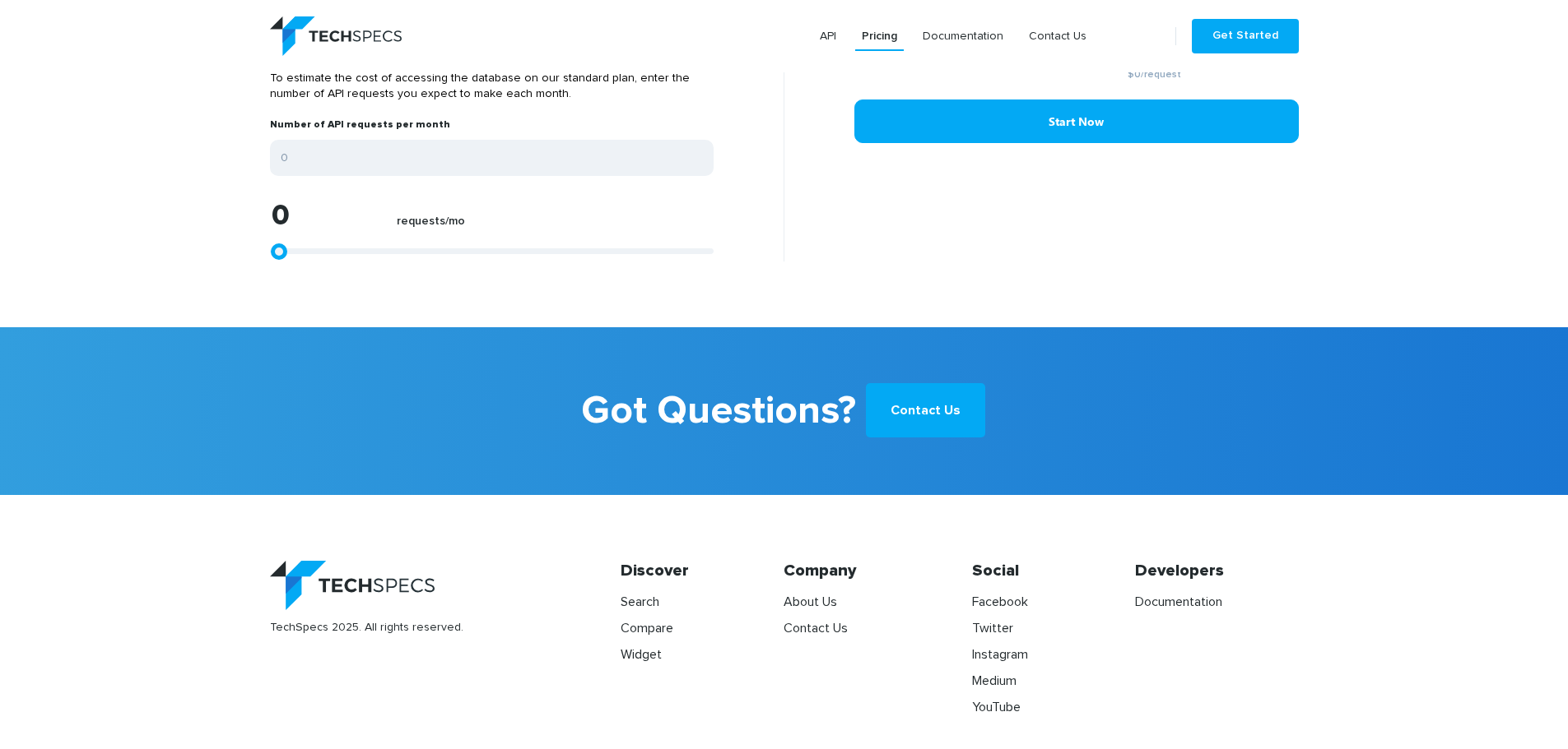
type input "1670"
type input "5009"
type input "11503"
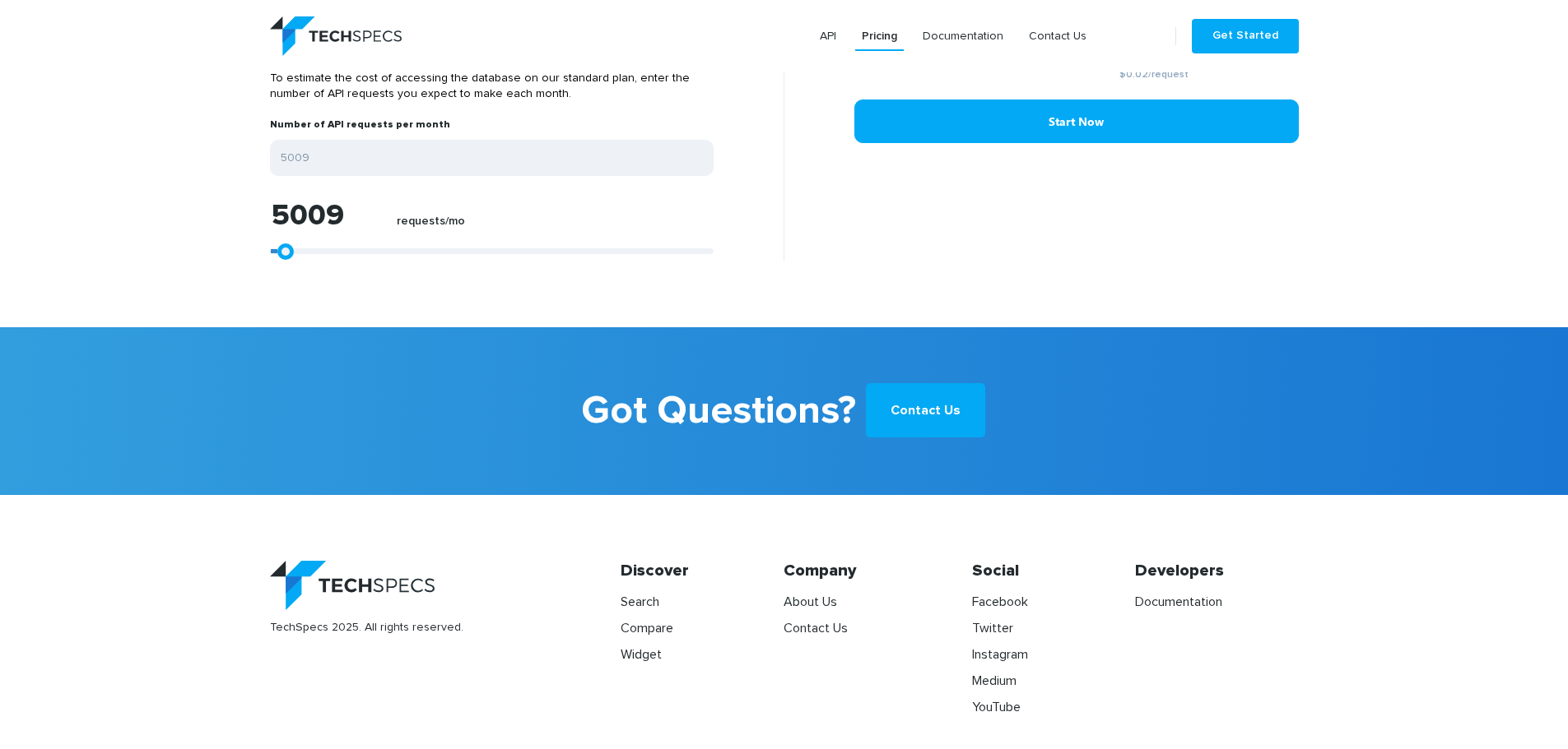
type input "11503"
type input "18738"
type input "28942"
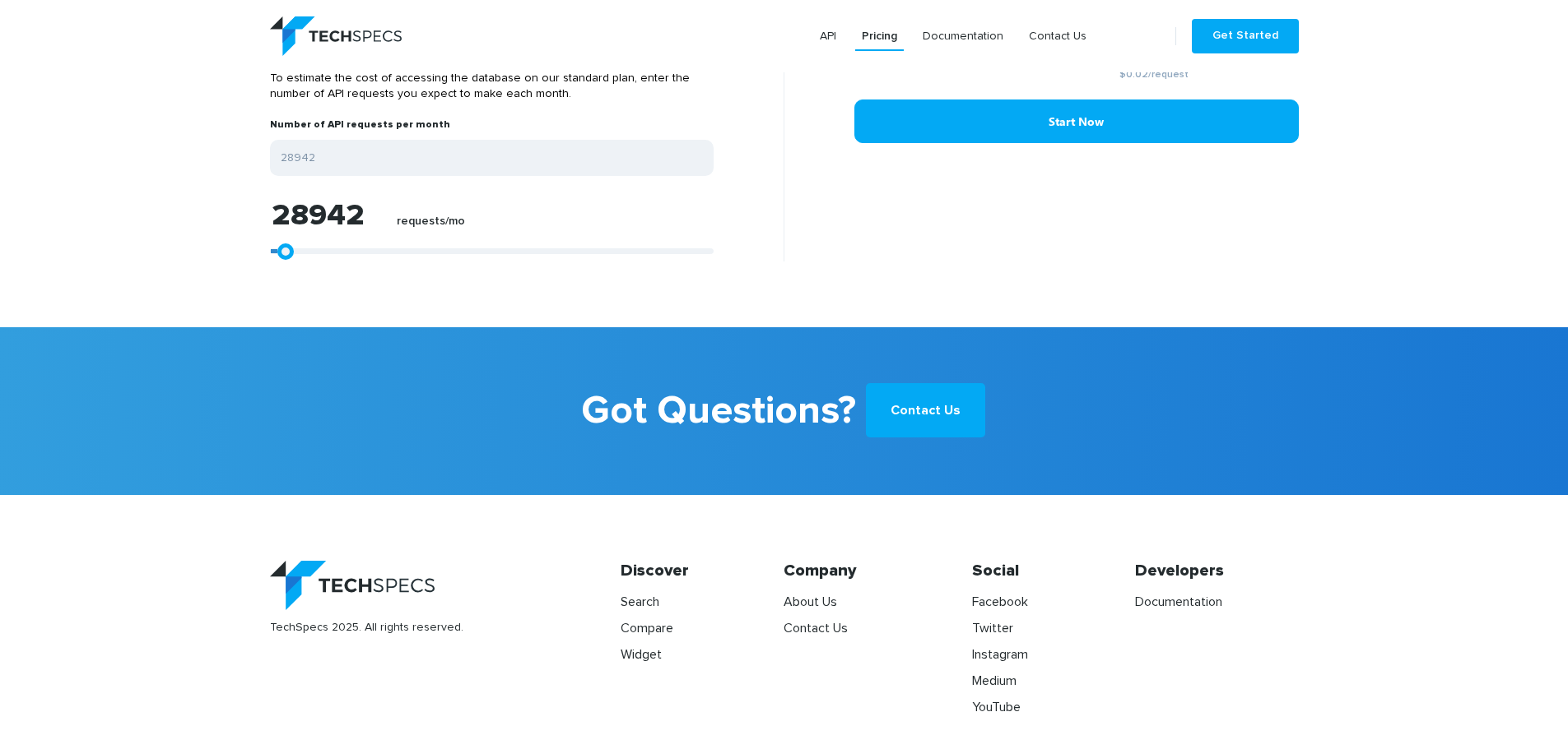
type input "47495"
type input "58812"
type input "67346"
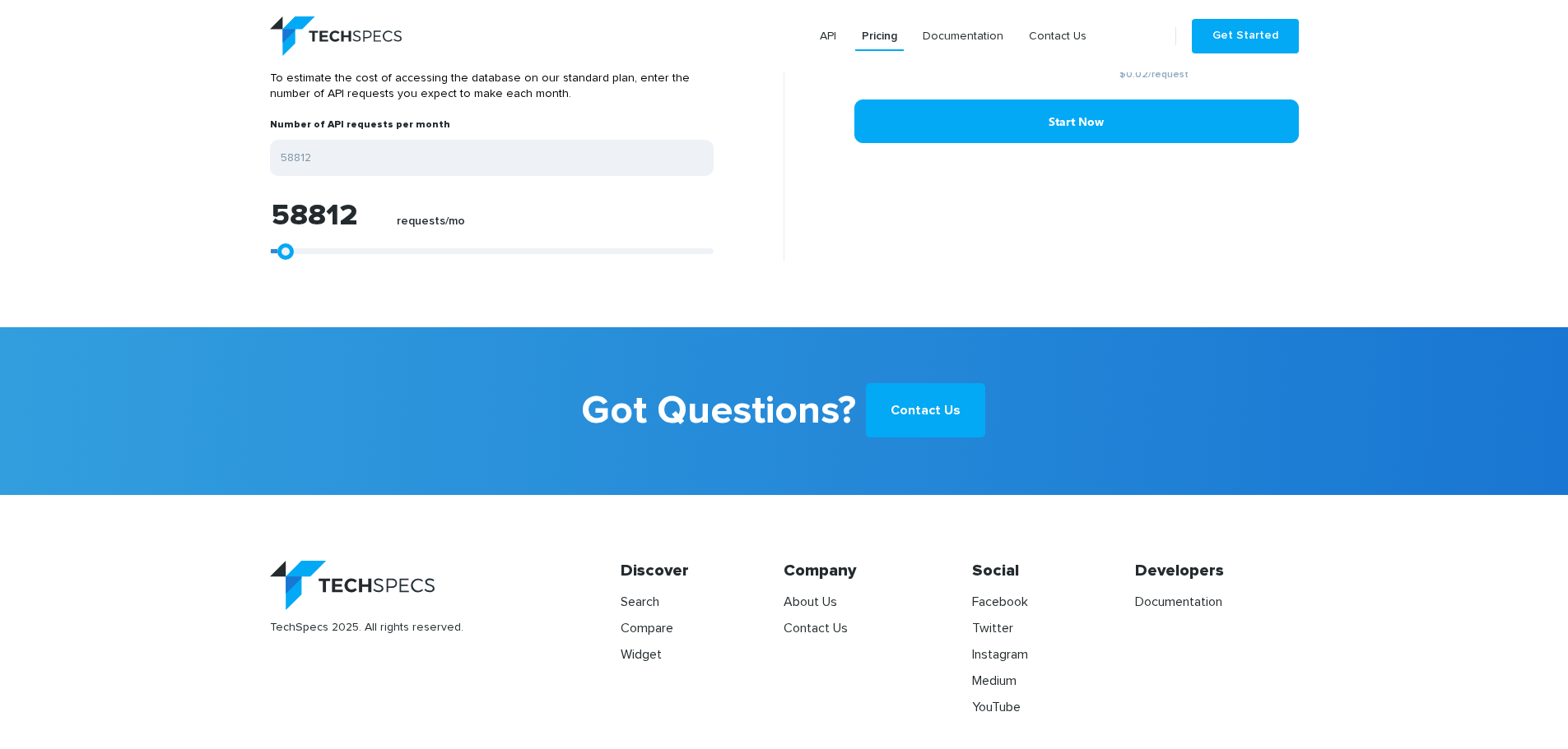
type input "67346"
type input "73654"
type input "80704"
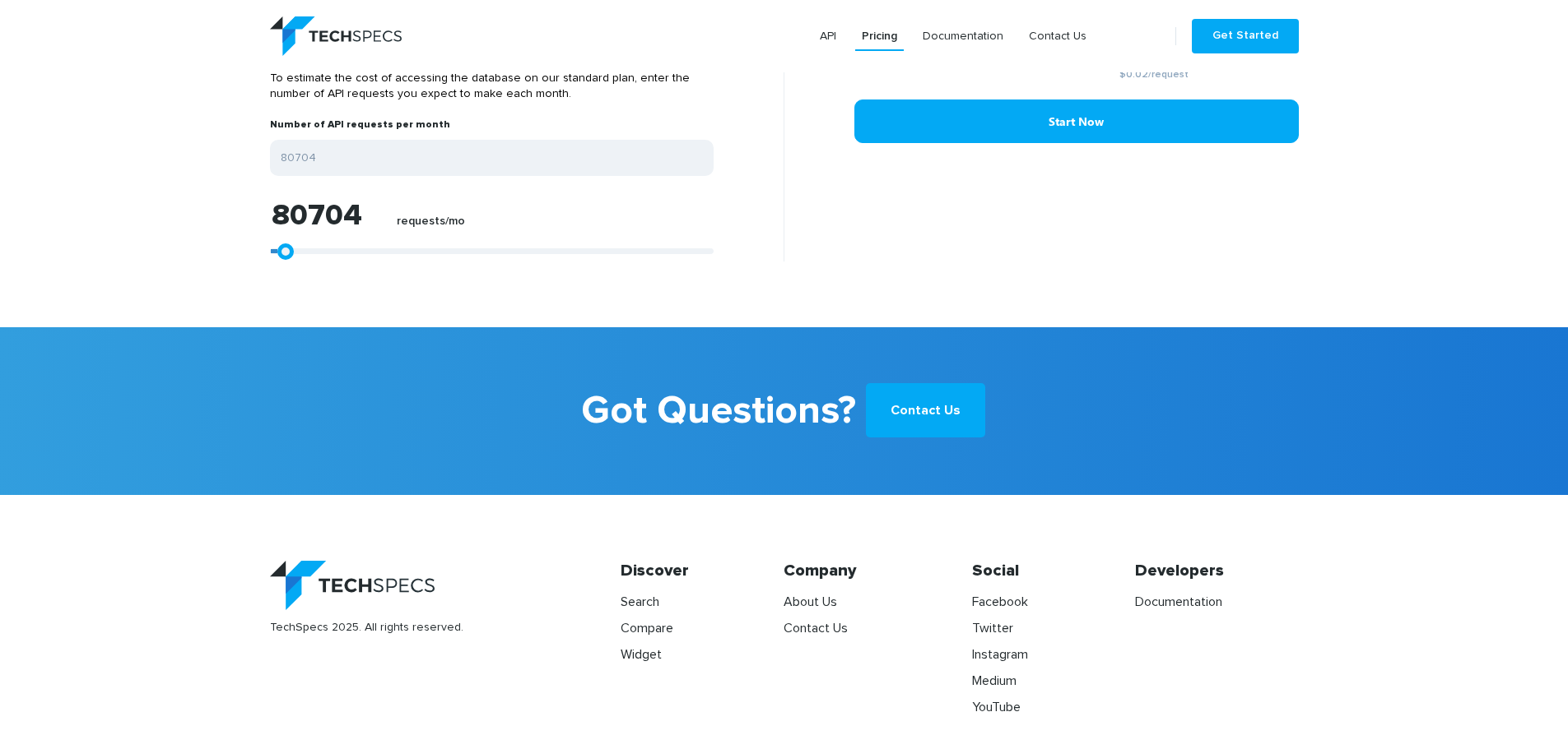
type input "86456"
type input "94062"
type input "98515"
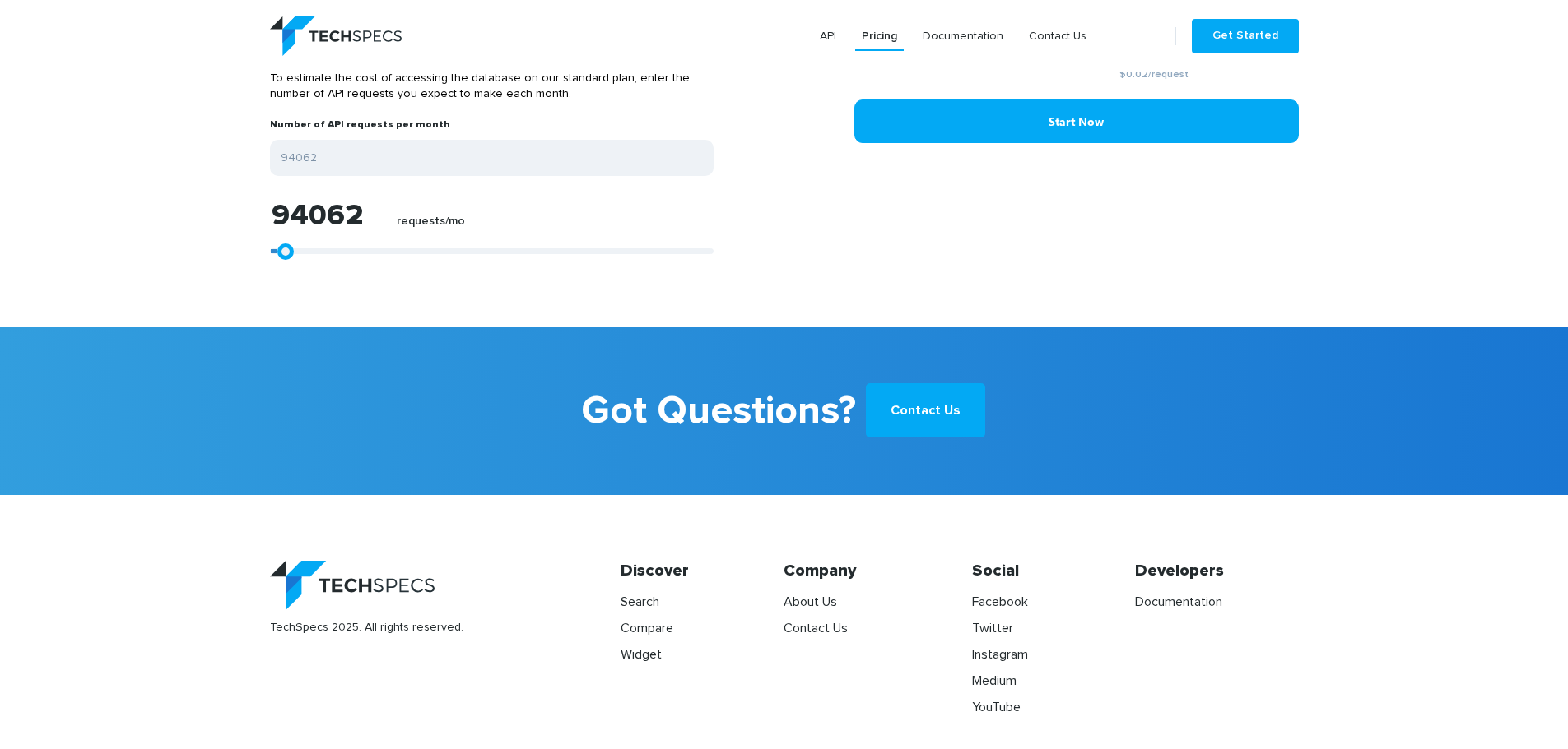
type input "98515"
type input "99999"
drag, startPoint x: 279, startPoint y: 240, endPoint x: 870, endPoint y: 243, distance: 591.0
click at [870, 243] on div "Standard Plan Cost Estimator To estimate the cost of accessing the database on …" at bounding box center [784, 140] width 1053 height 244
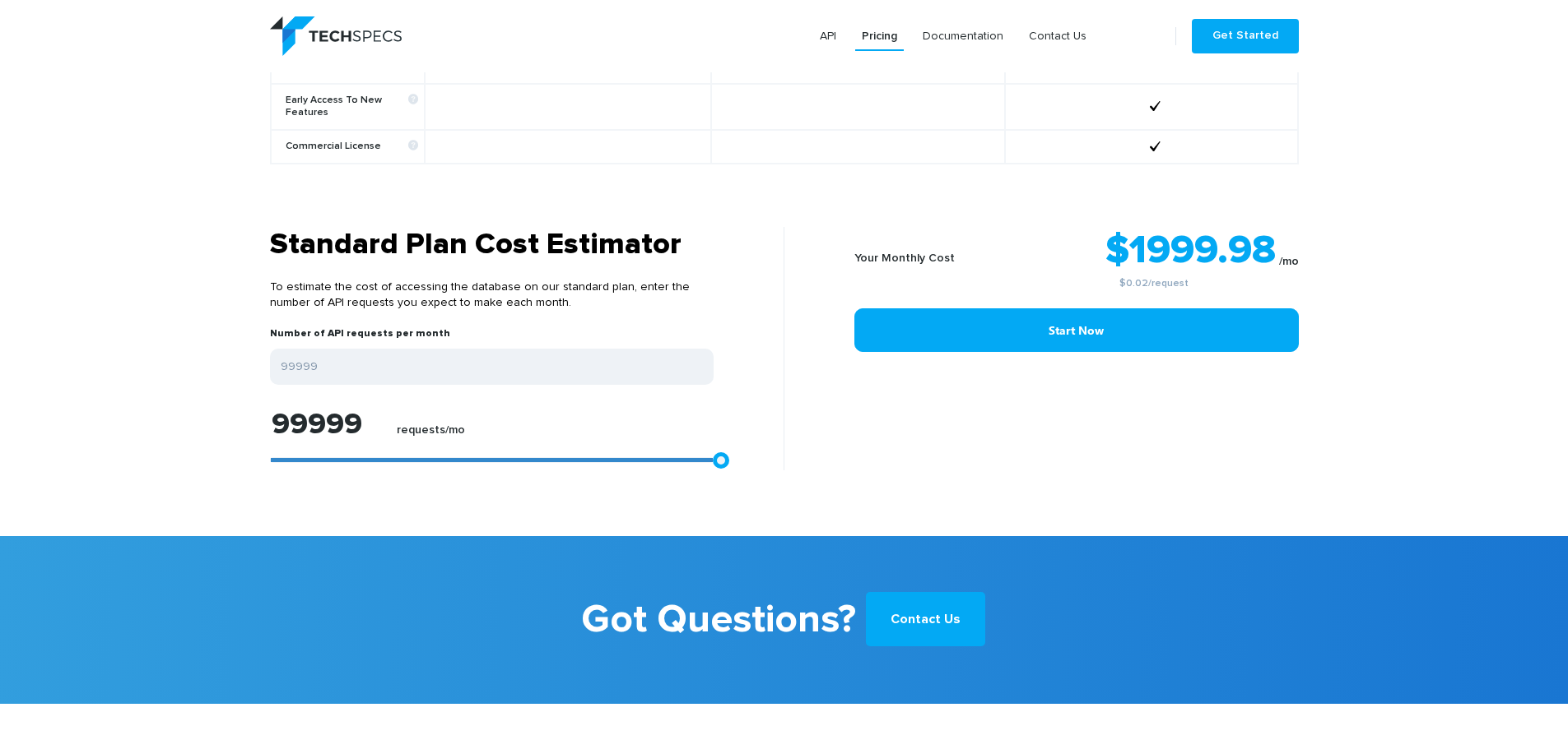
scroll to position [1240, 0]
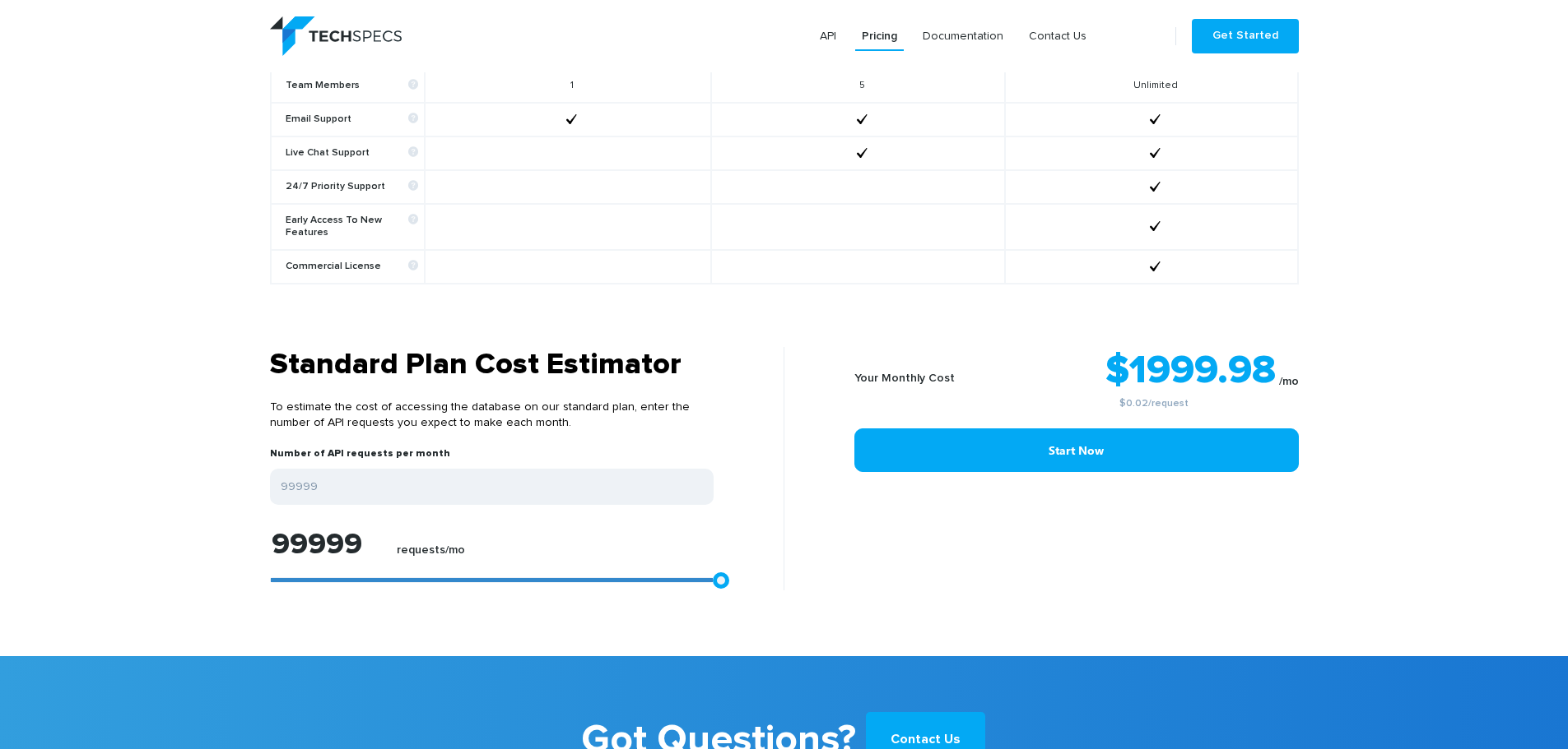
click at [313, 40] on img at bounding box center [335, 36] width 132 height 39
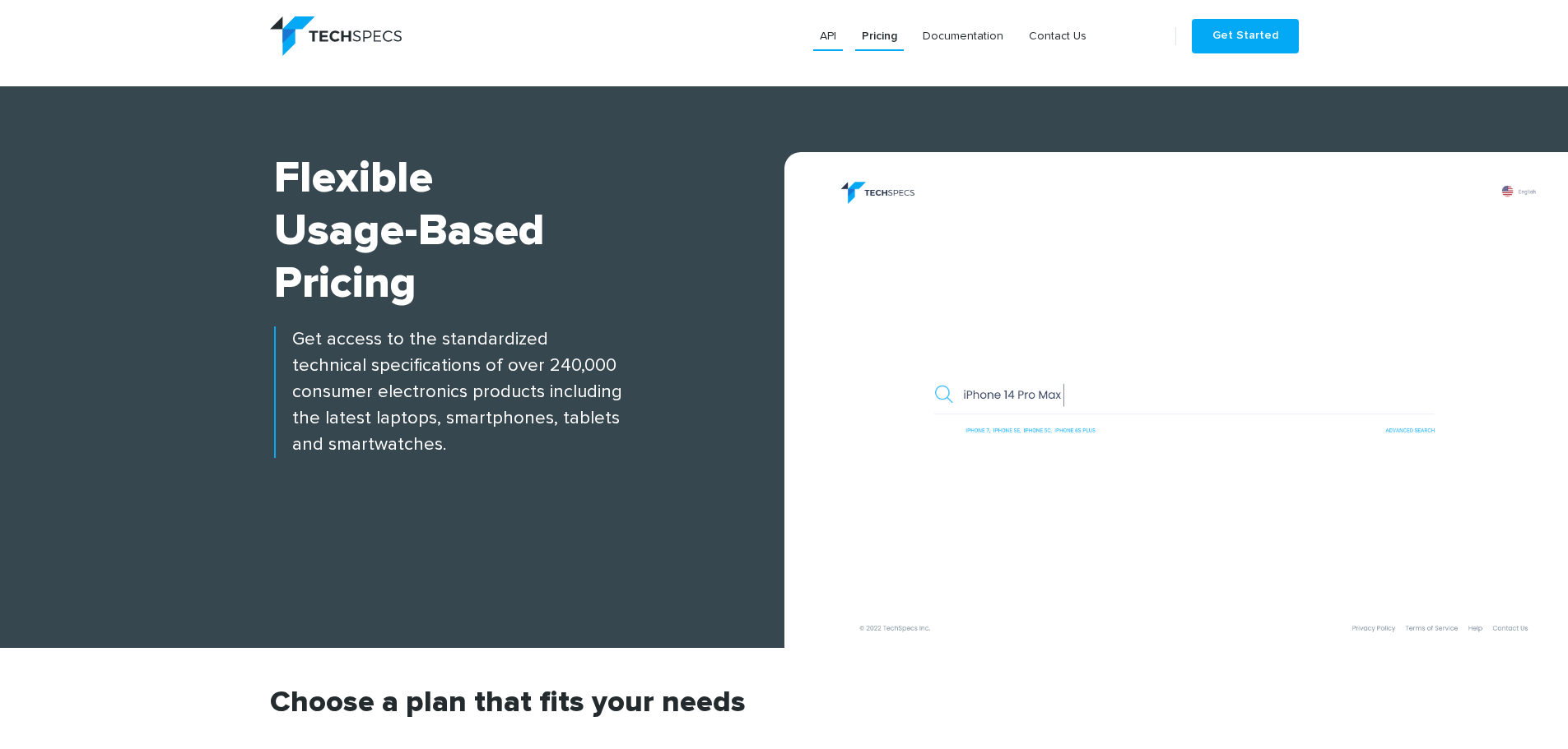
click at [825, 38] on link "API" at bounding box center [828, 36] width 30 height 30
